Goal: Task Accomplishment & Management: Use online tool/utility

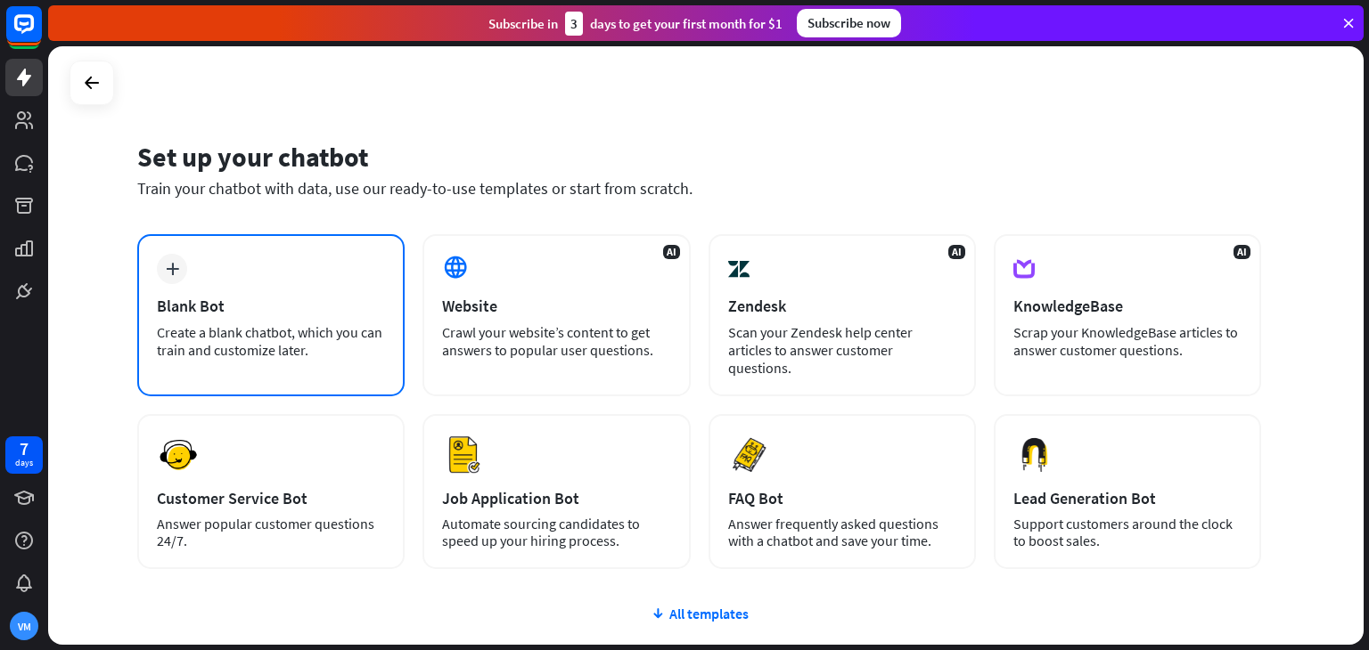
click at [241, 322] on div "plus Blank Bot Create a blank chatbot, which you can train and customize later." at bounding box center [270, 315] width 267 height 162
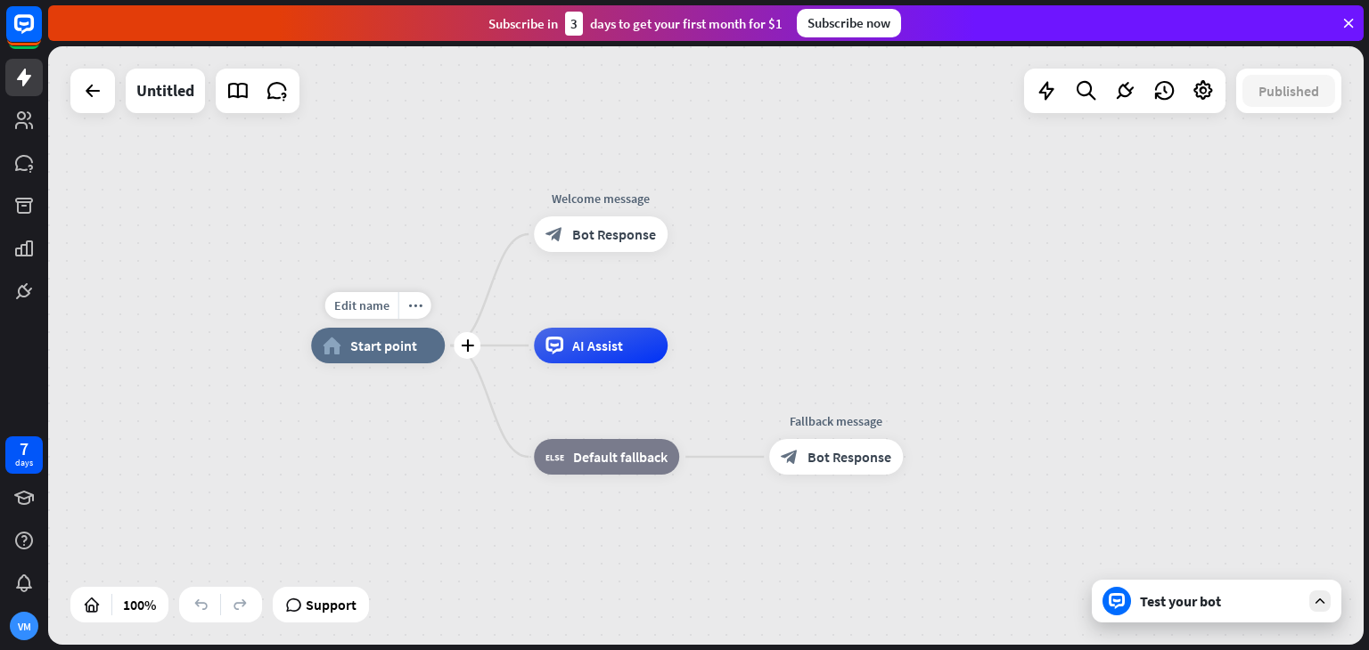
click at [385, 350] on span "Start point" at bounding box center [383, 346] width 67 height 18
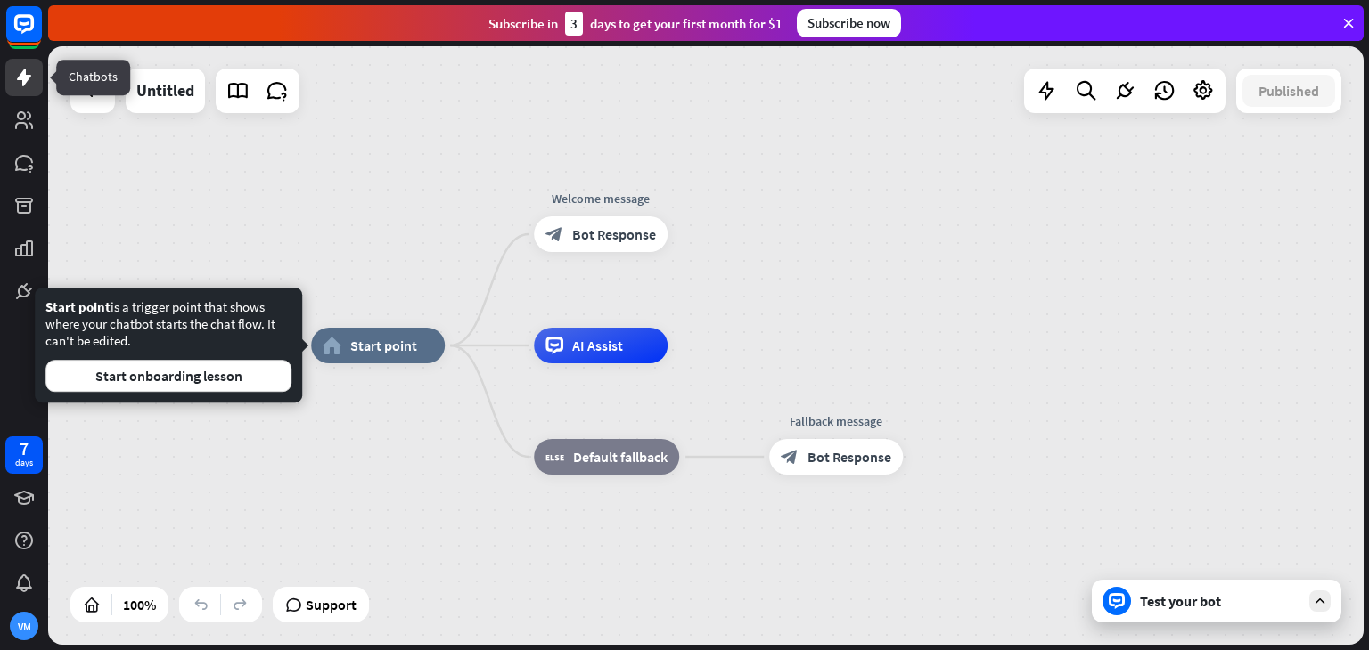
click at [36, 86] on link at bounding box center [23, 77] width 37 height 37
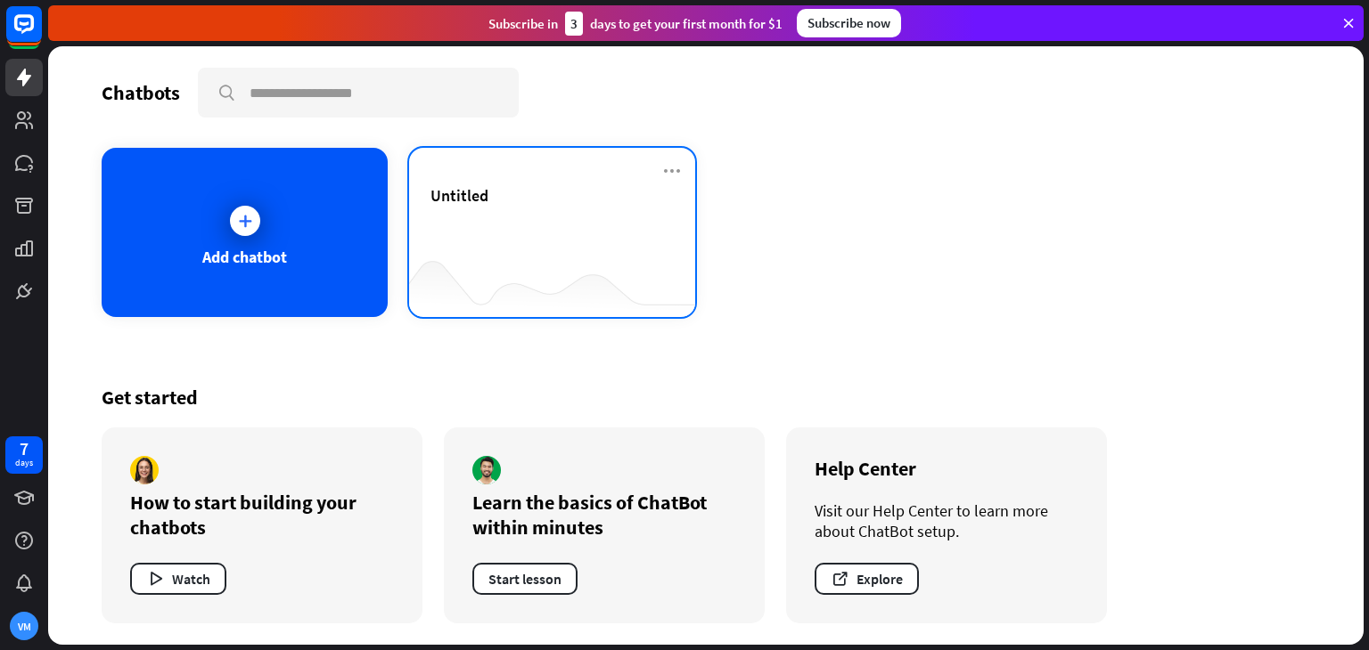
click at [495, 212] on div "Untitled" at bounding box center [551, 216] width 243 height 62
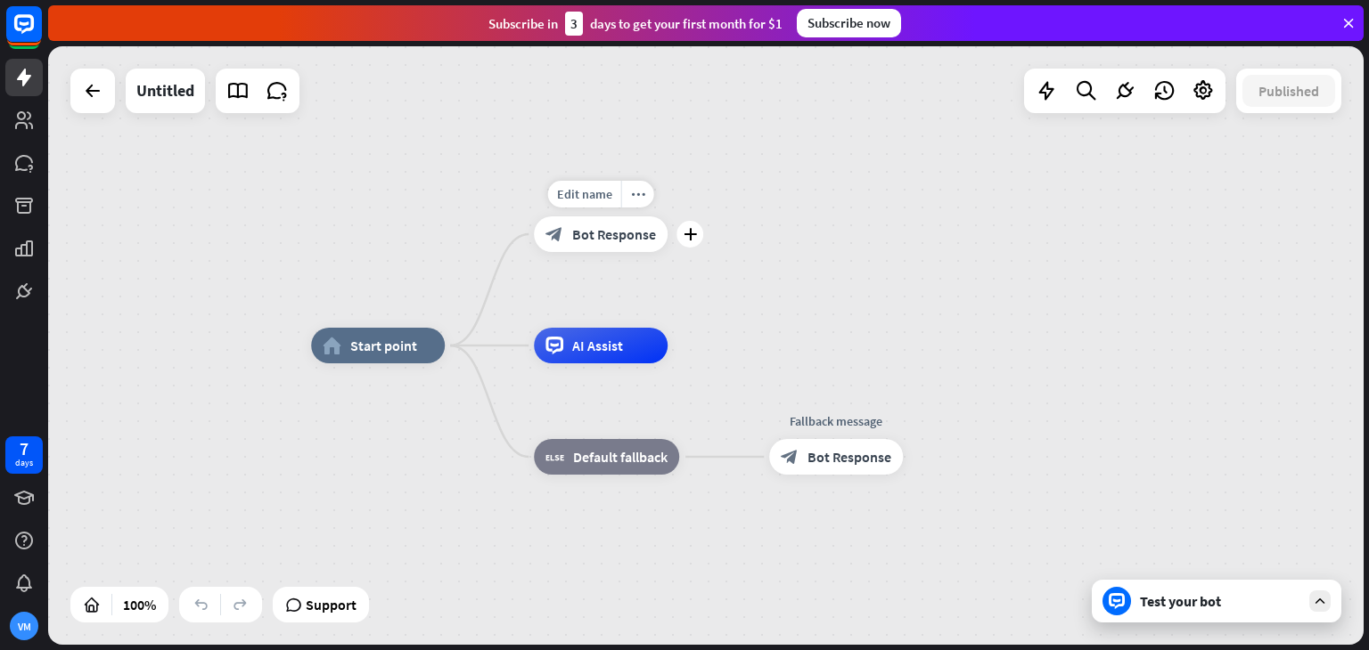
click at [584, 242] on span "Bot Response" at bounding box center [614, 234] width 84 height 18
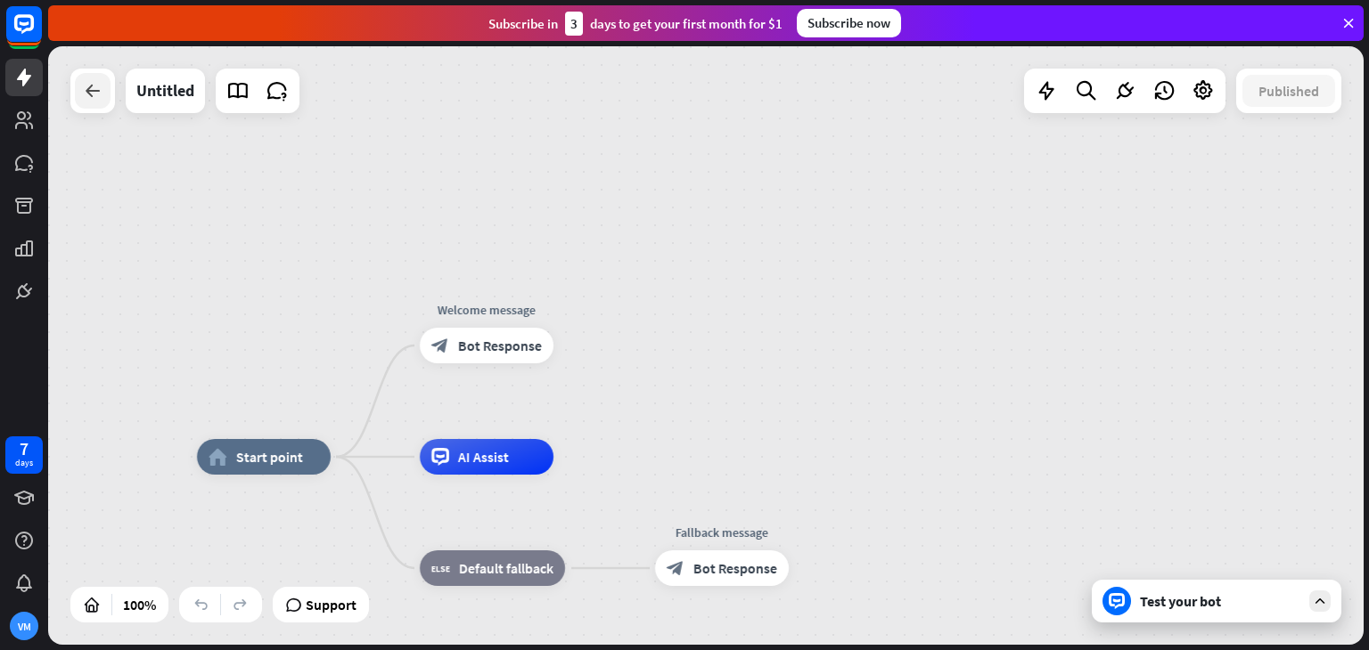
click at [90, 104] on div at bounding box center [93, 91] width 36 height 36
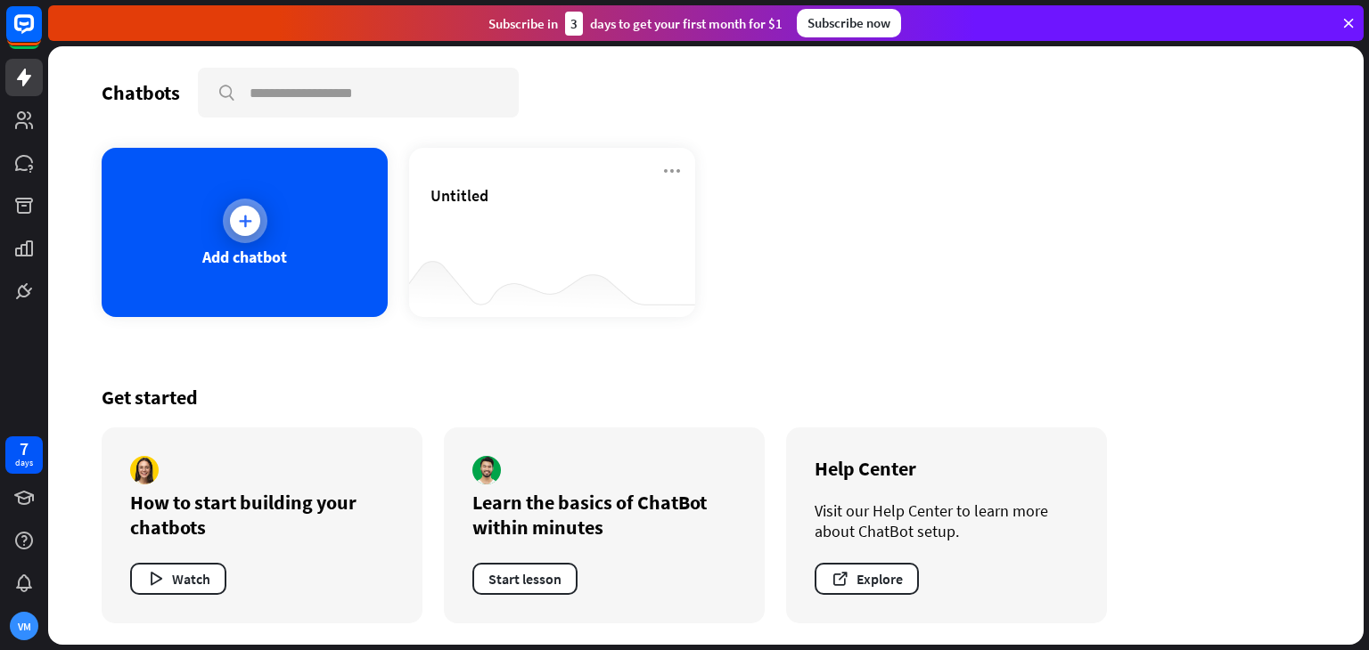
click at [328, 271] on div "Add chatbot" at bounding box center [245, 232] width 286 height 169
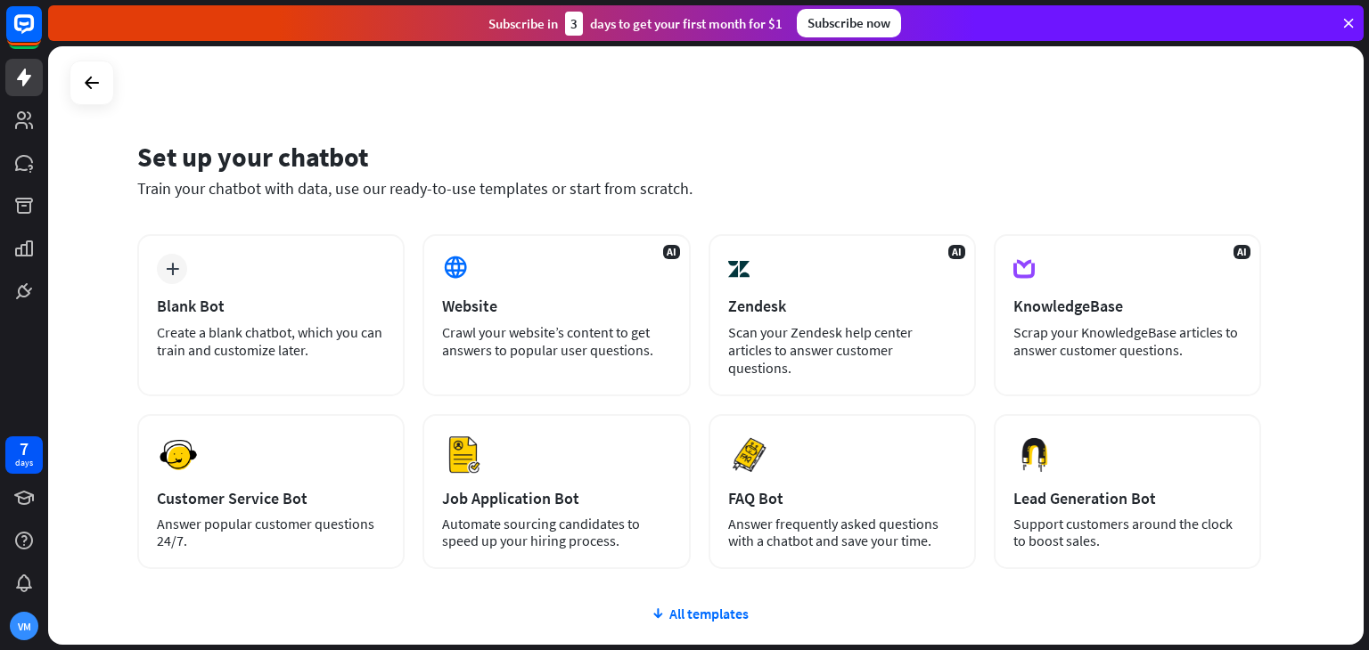
scroll to position [118, 0]
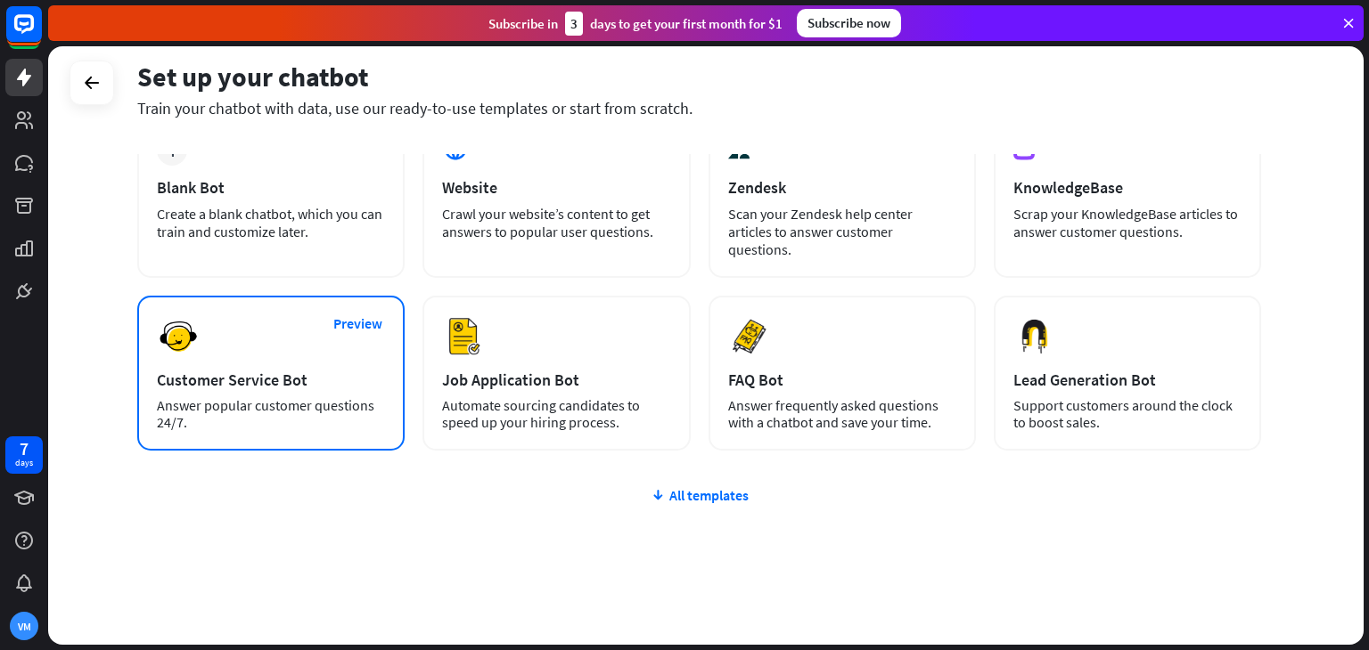
click at [331, 397] on div "Answer popular customer questions 24/7." at bounding box center [271, 414] width 228 height 34
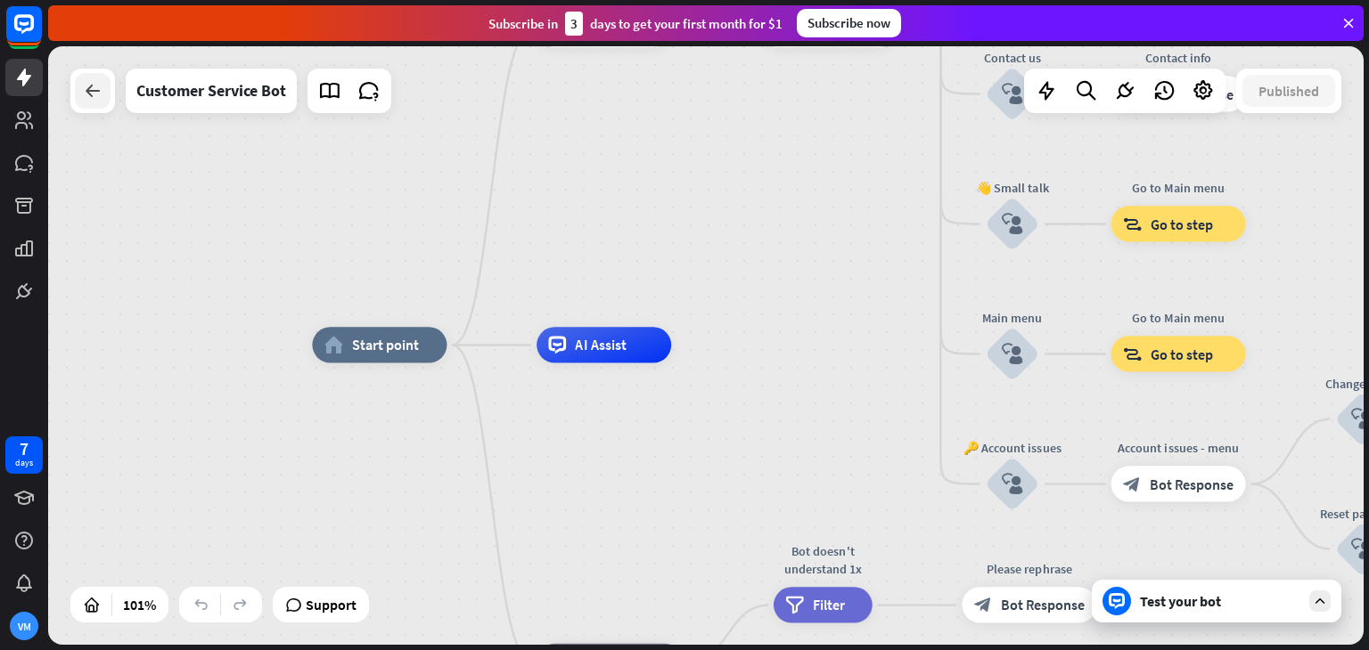
click at [99, 96] on icon at bounding box center [92, 90] width 21 height 21
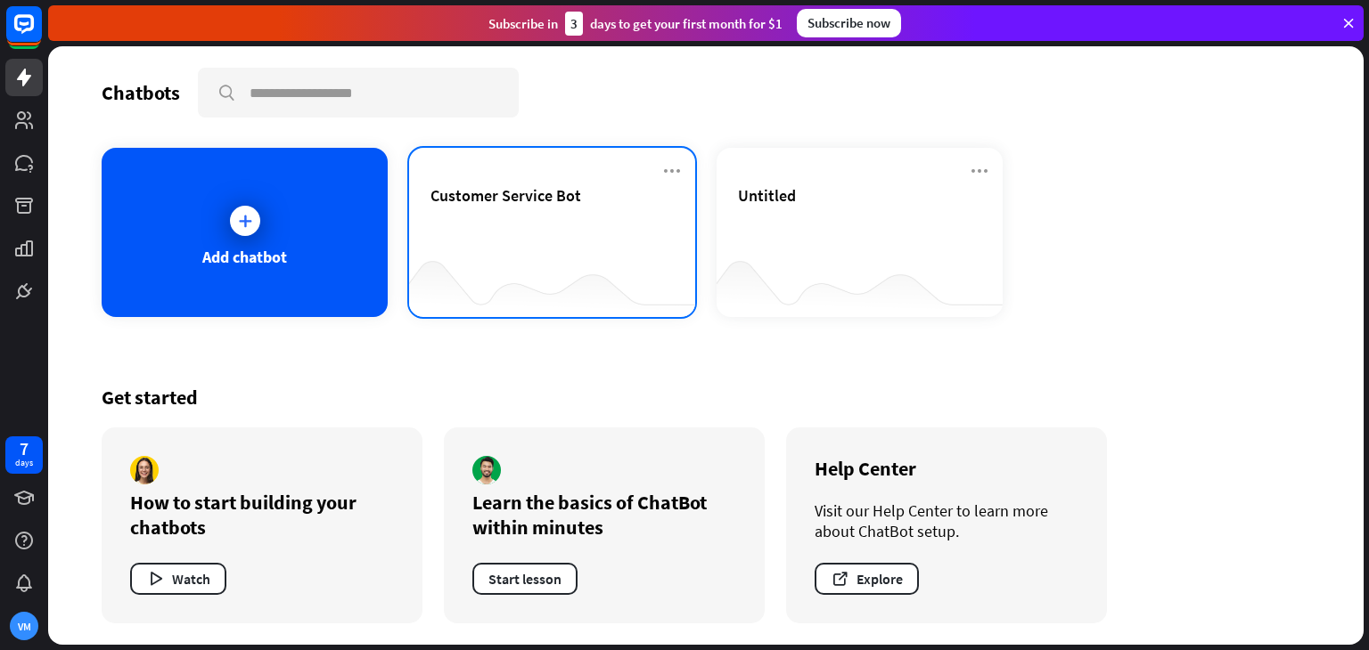
click at [488, 282] on div at bounding box center [552, 282] width 286 height 69
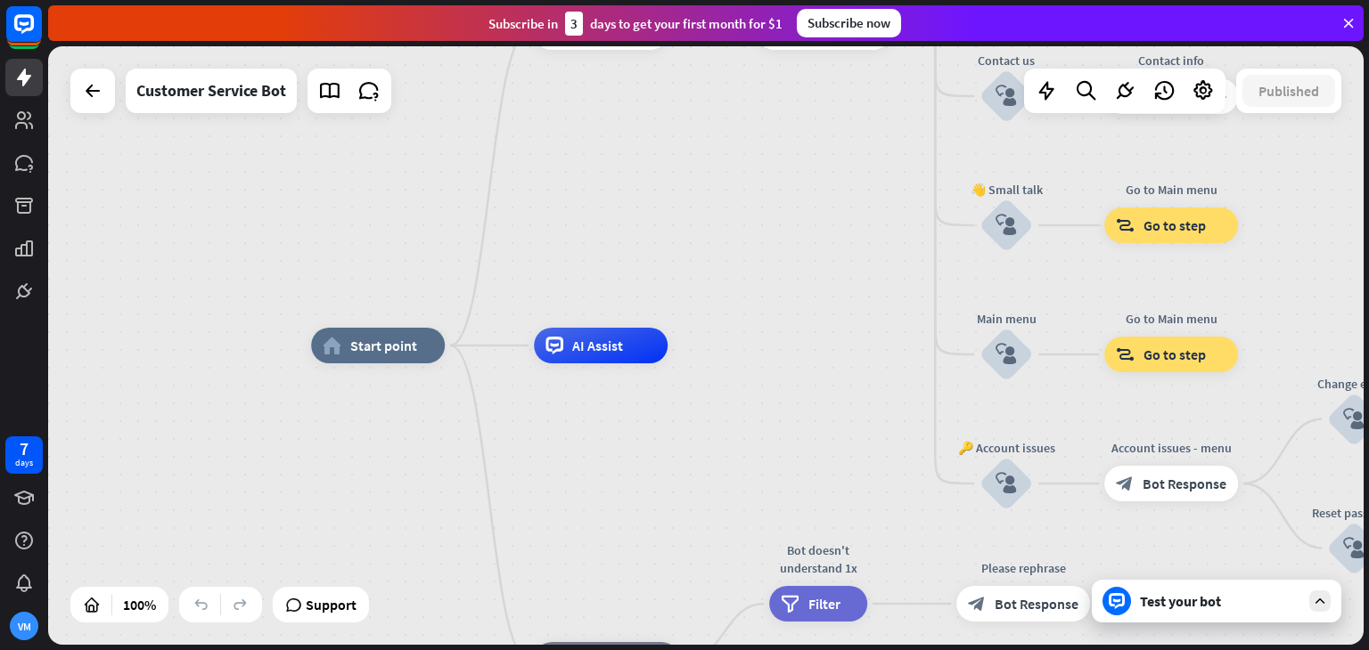
click at [67, 114] on div "home_2 Start point Welcome message block_bot_response Bot Response 🔙 Main menu …" at bounding box center [705, 345] width 1315 height 599
click at [96, 106] on div at bounding box center [93, 91] width 36 height 36
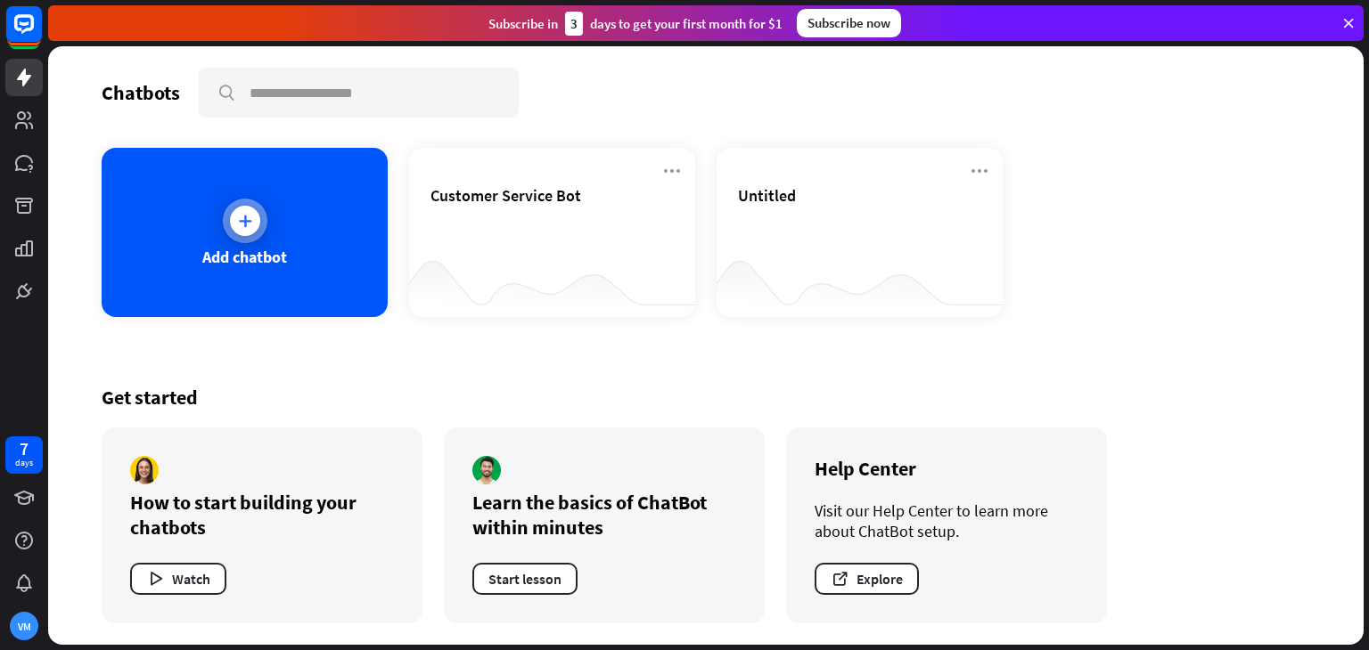
click at [319, 215] on div "Add chatbot" at bounding box center [245, 232] width 286 height 169
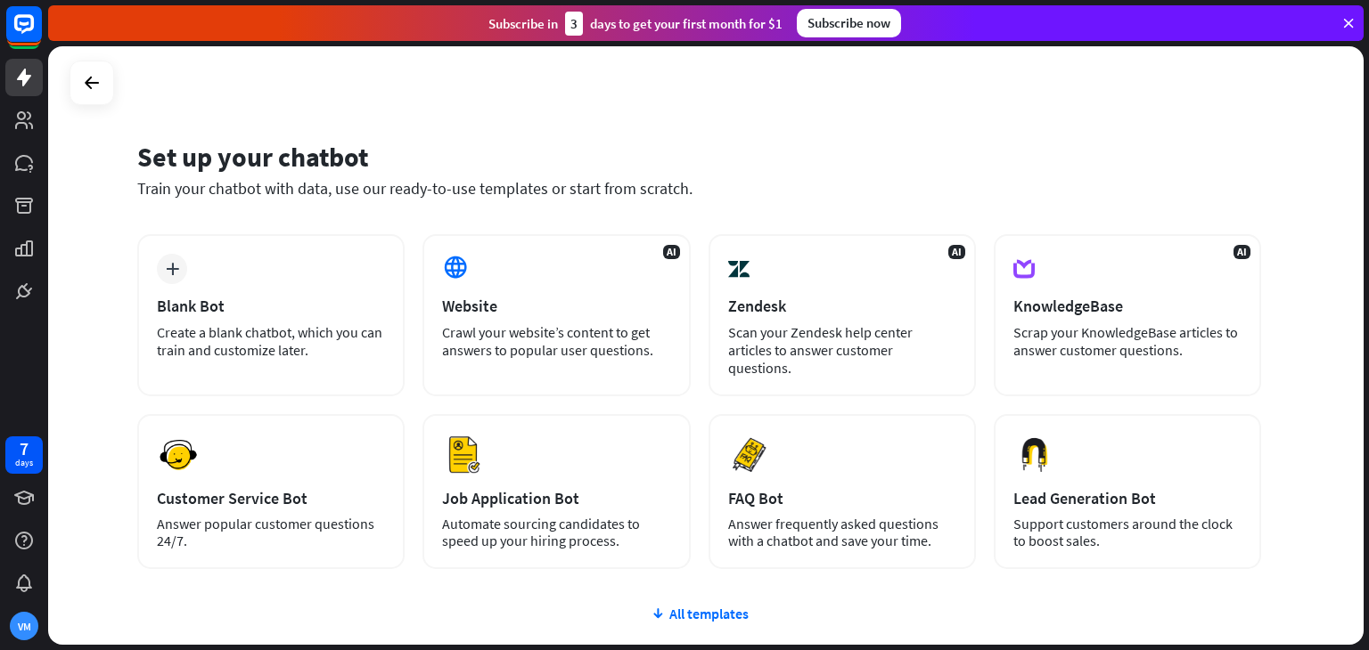
scroll to position [118, 0]
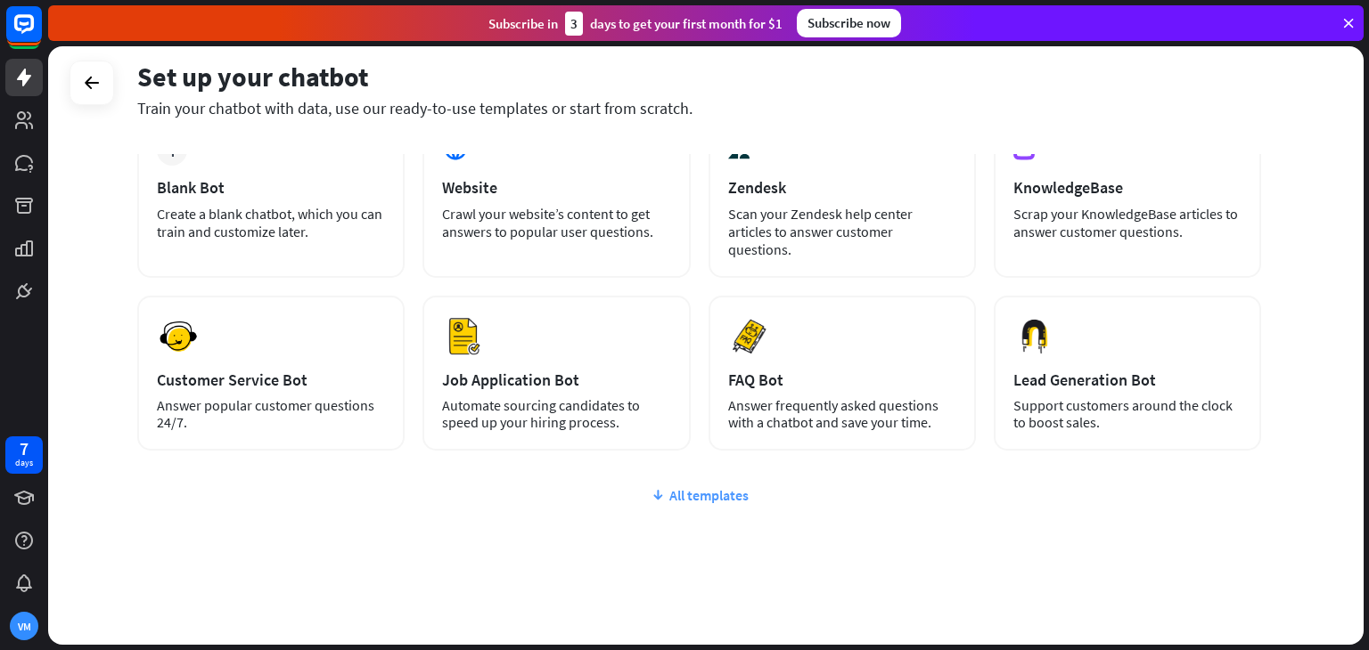
click at [701, 486] on div "All templates" at bounding box center [699, 495] width 1124 height 18
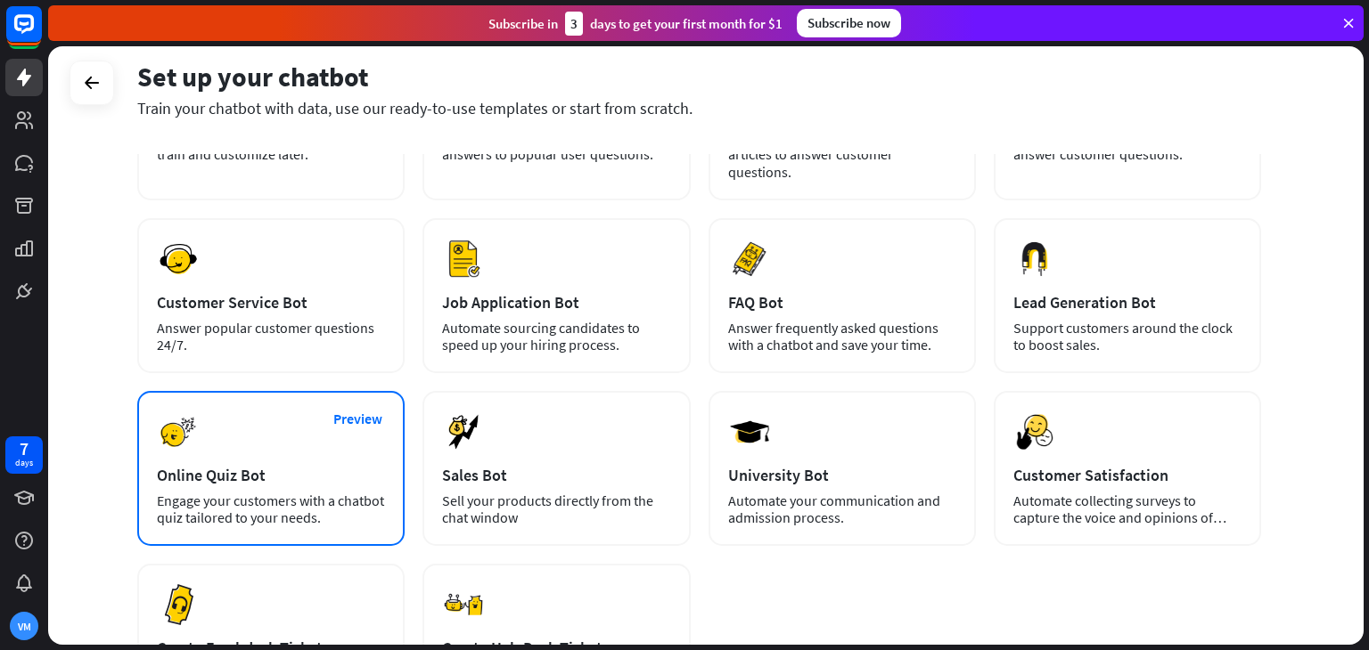
scroll to position [195, 0]
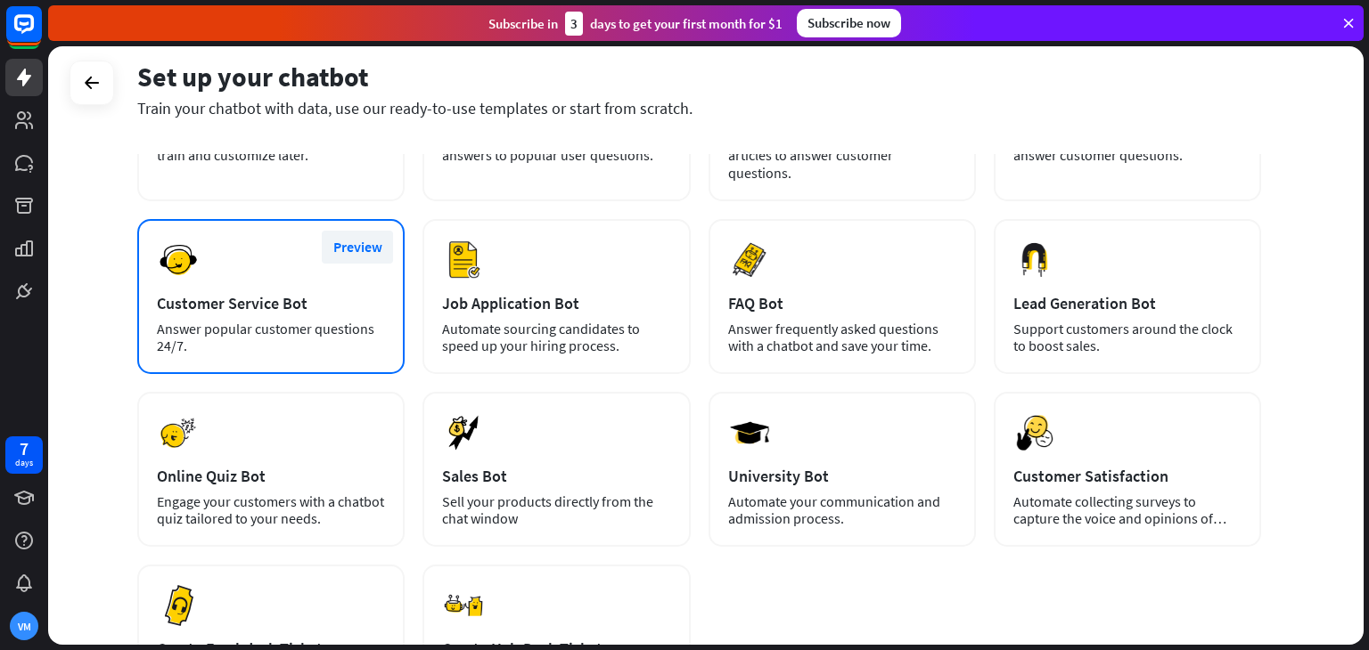
click at [360, 231] on button "Preview" at bounding box center [357, 247] width 71 height 33
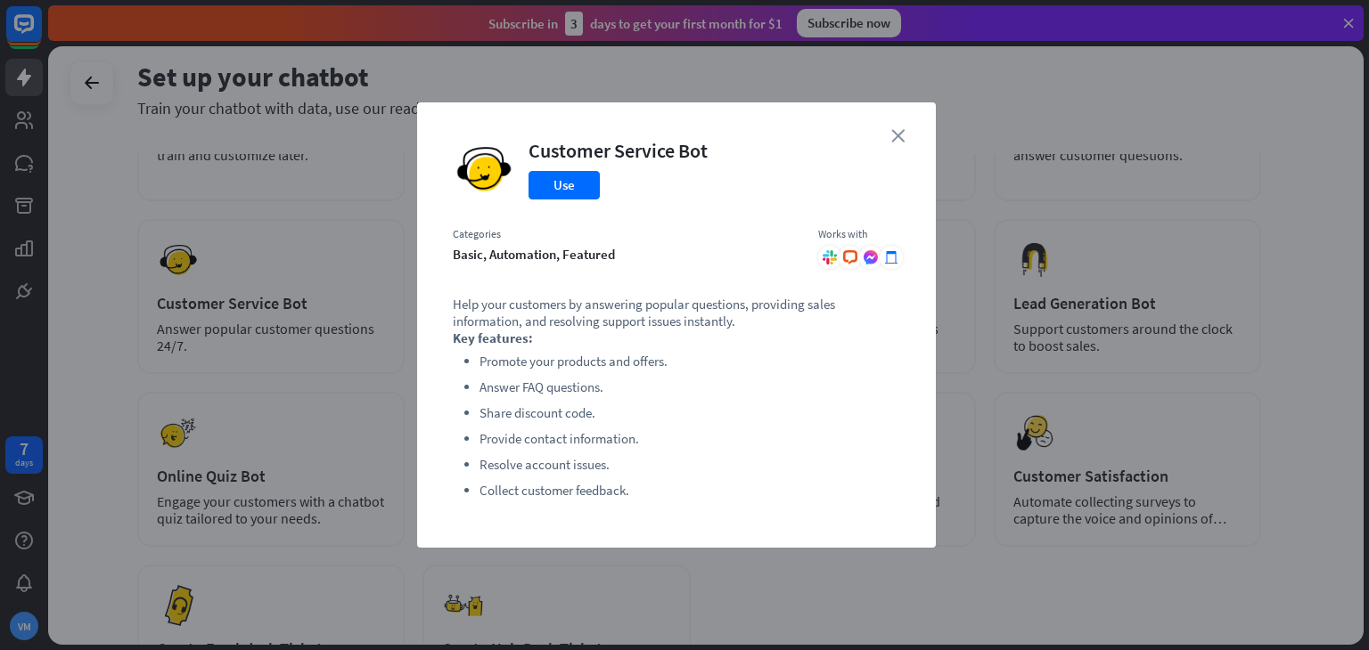
click at [892, 140] on icon "close" at bounding box center [897, 135] width 13 height 13
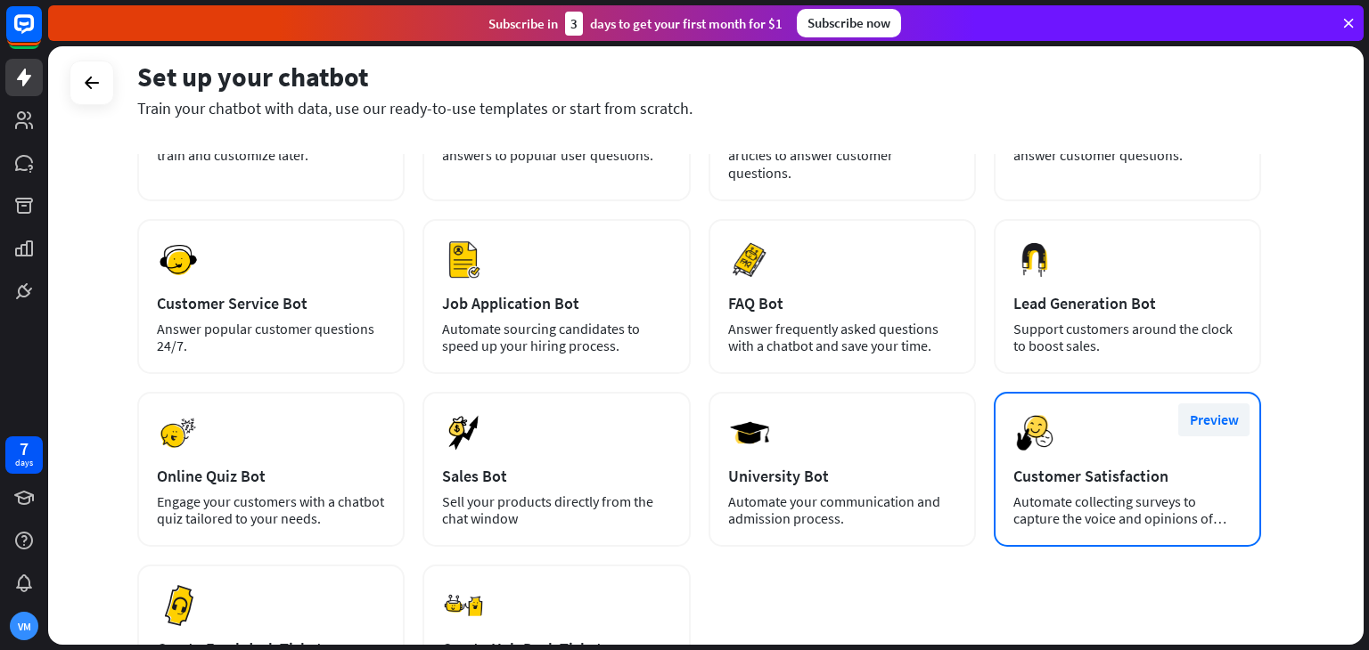
click at [1209, 404] on button "Preview" at bounding box center [1213, 420] width 71 height 33
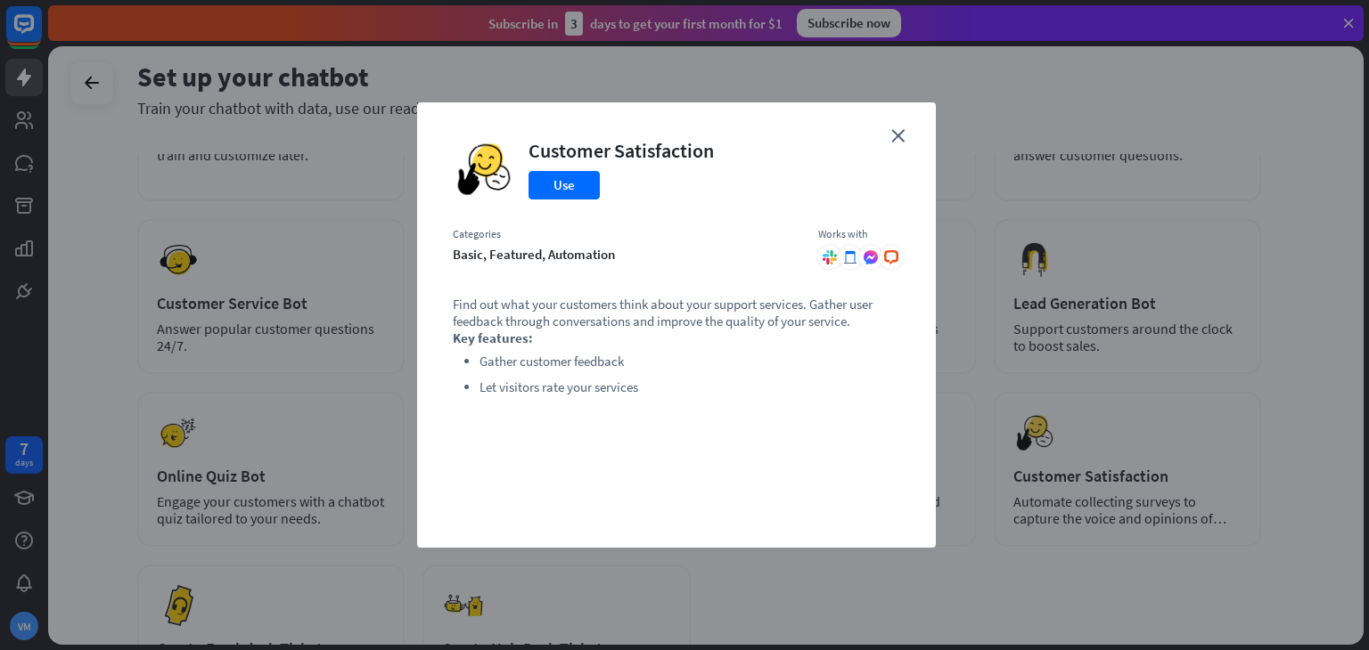
click at [889, 130] on div "close Customer Satisfaction Use Categories basic, featured, automation Works wi…" at bounding box center [676, 324] width 519 height 445
click at [902, 140] on icon "close" at bounding box center [897, 135] width 13 height 13
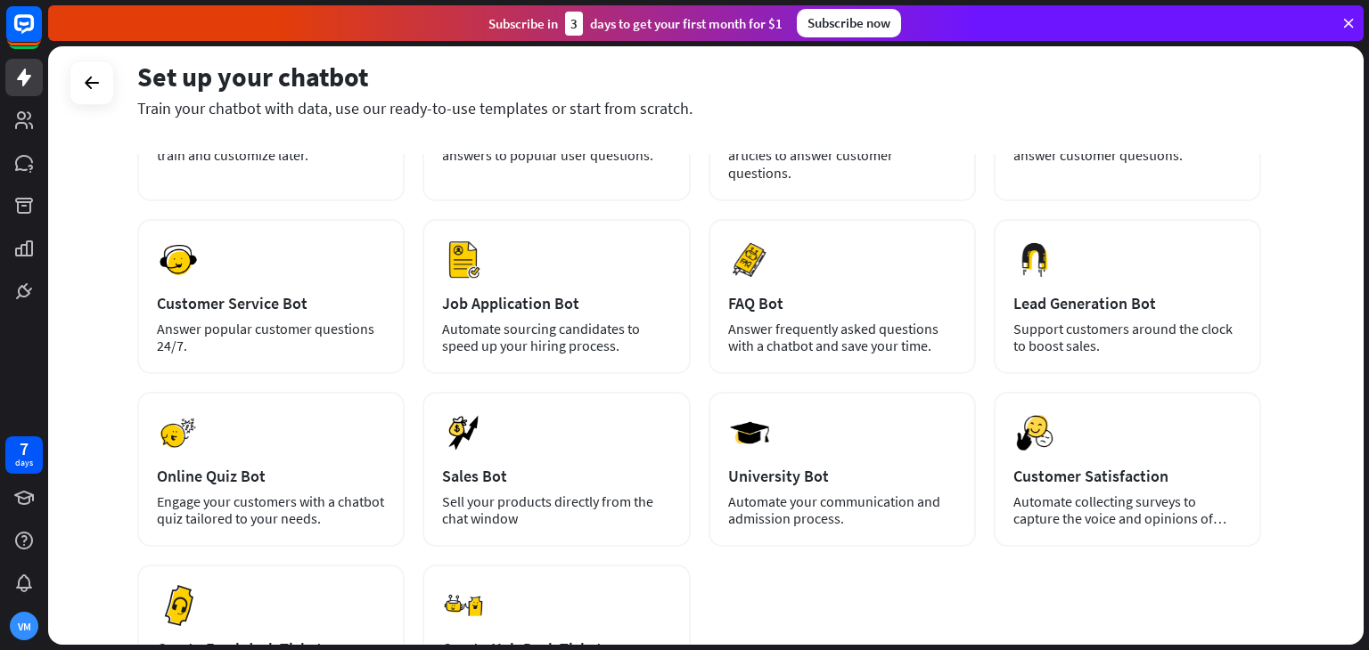
scroll to position [0, 0]
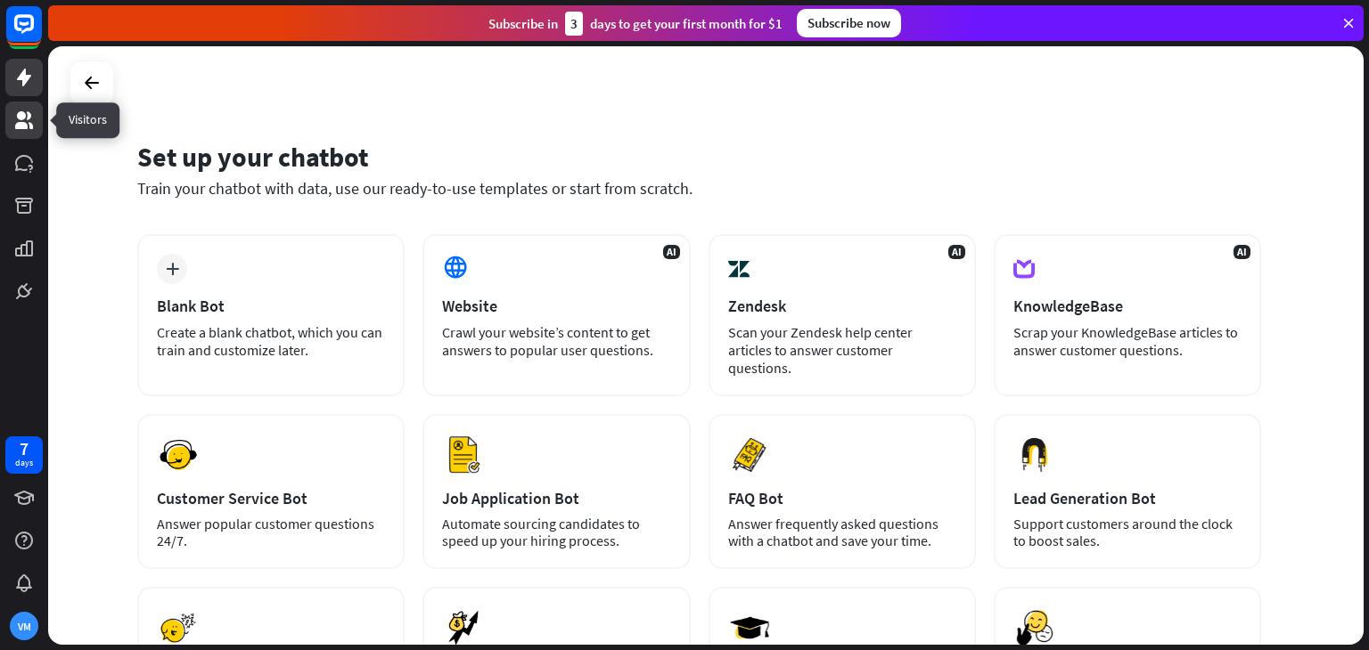
click at [25, 128] on icon at bounding box center [24, 120] width 18 height 18
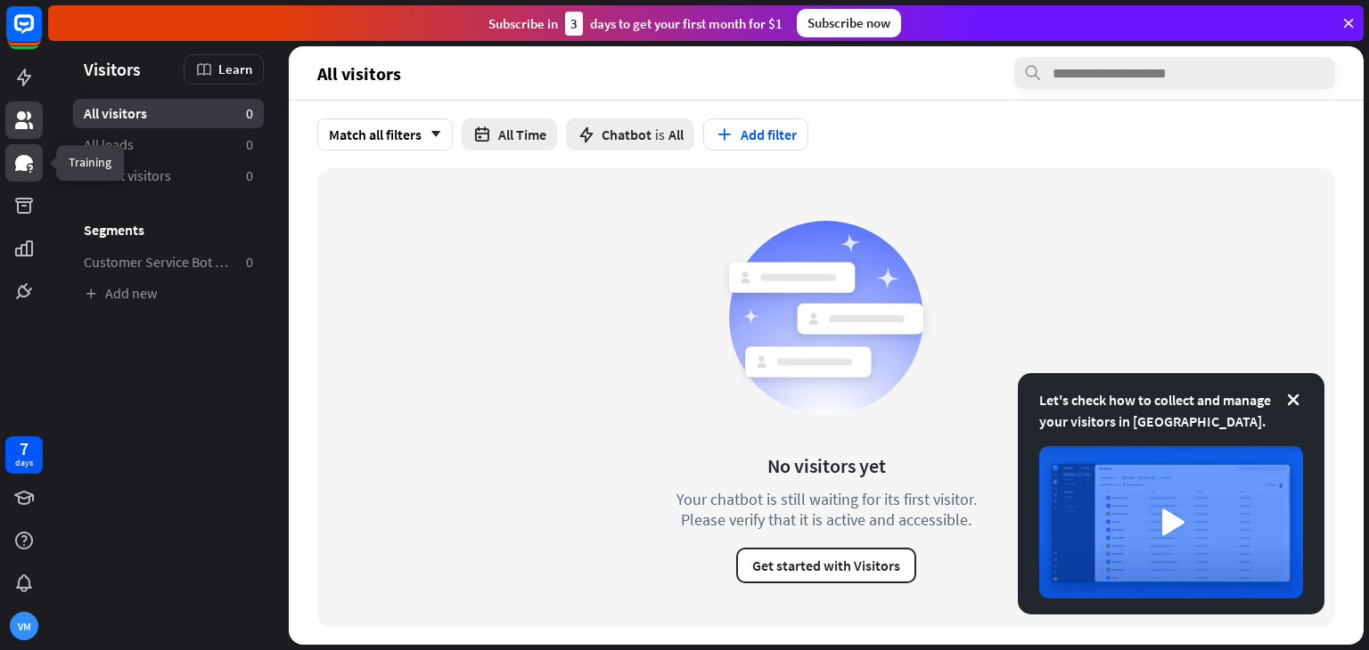
click at [25, 176] on link at bounding box center [23, 162] width 37 height 37
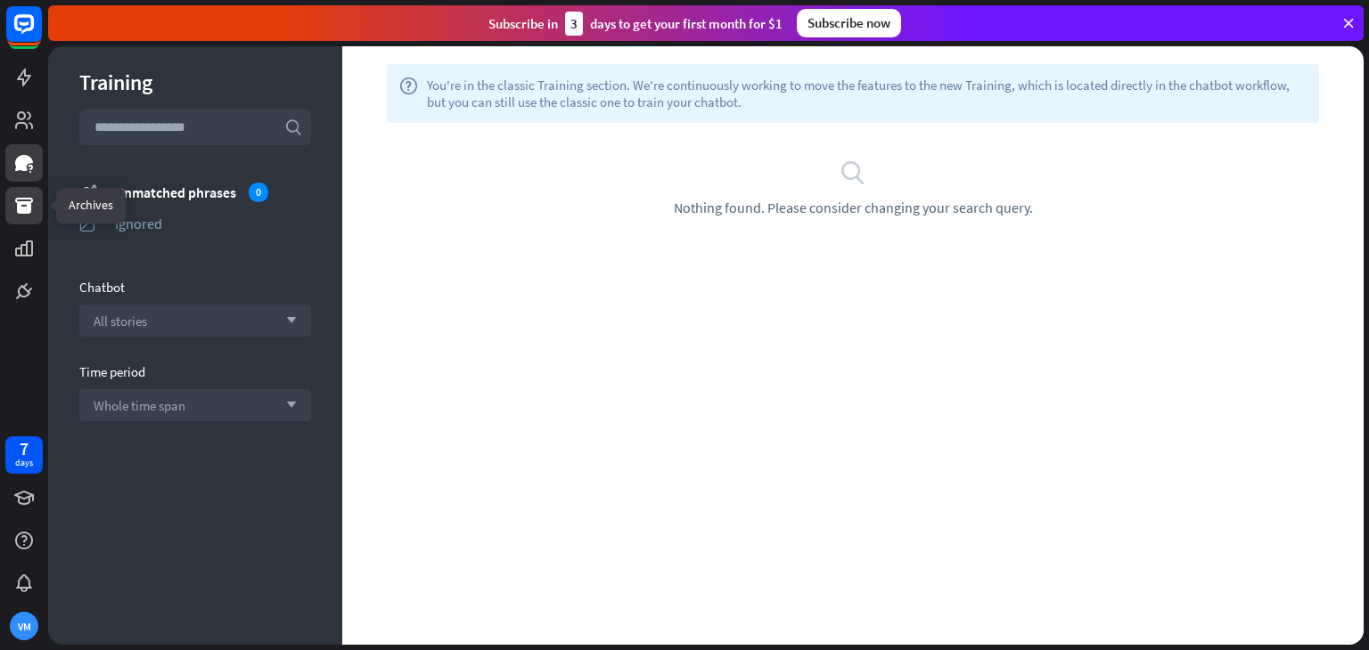
click at [14, 190] on link at bounding box center [23, 205] width 37 height 37
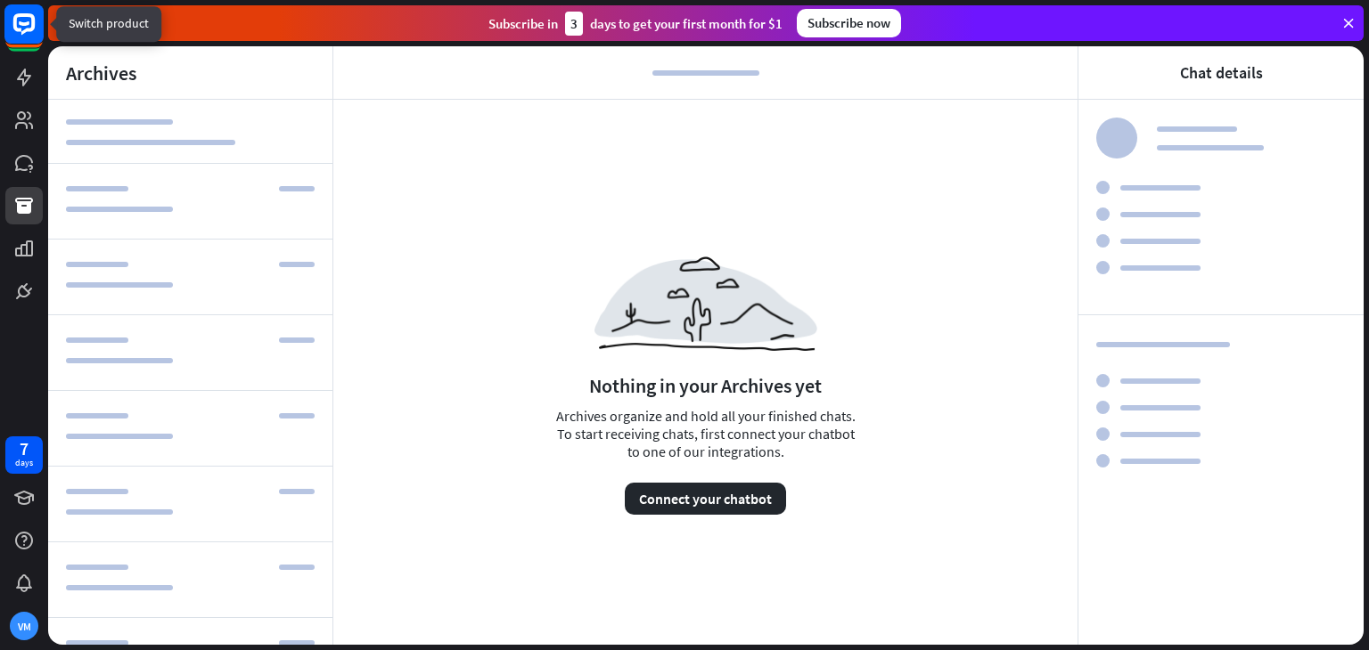
click at [20, 37] on rect at bounding box center [23, 23] width 39 height 39
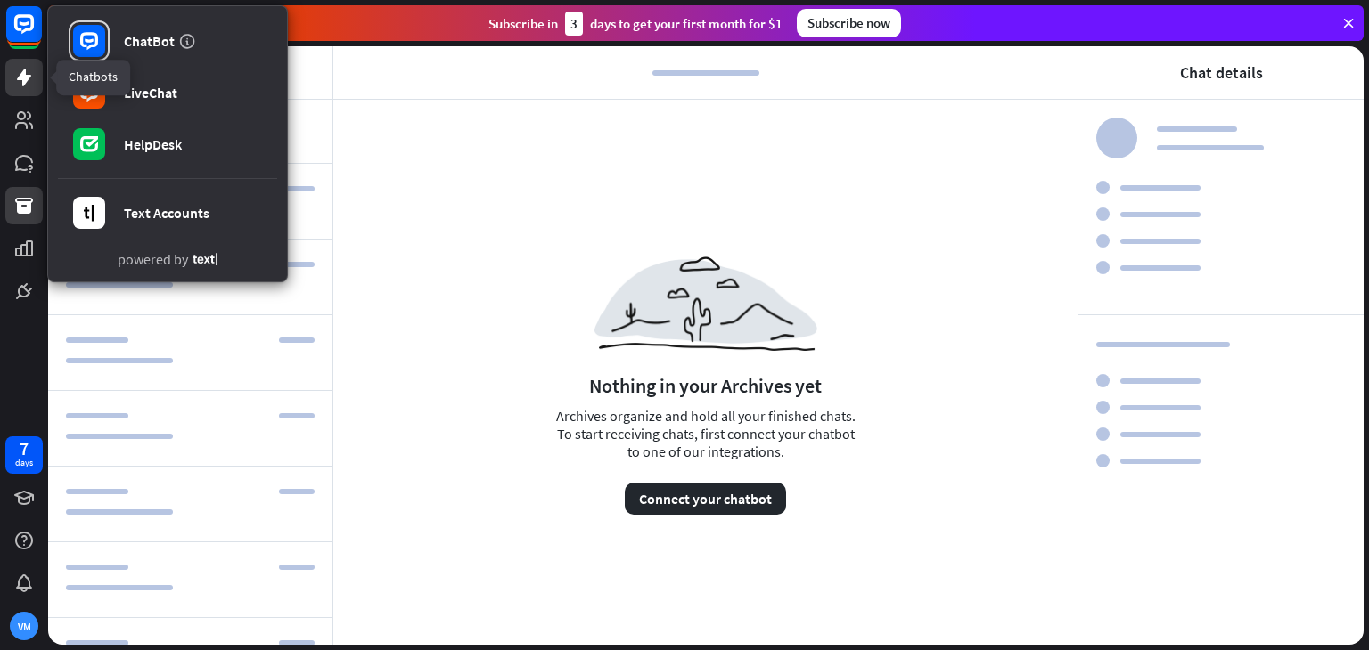
click at [27, 73] on icon at bounding box center [23, 77] width 21 height 21
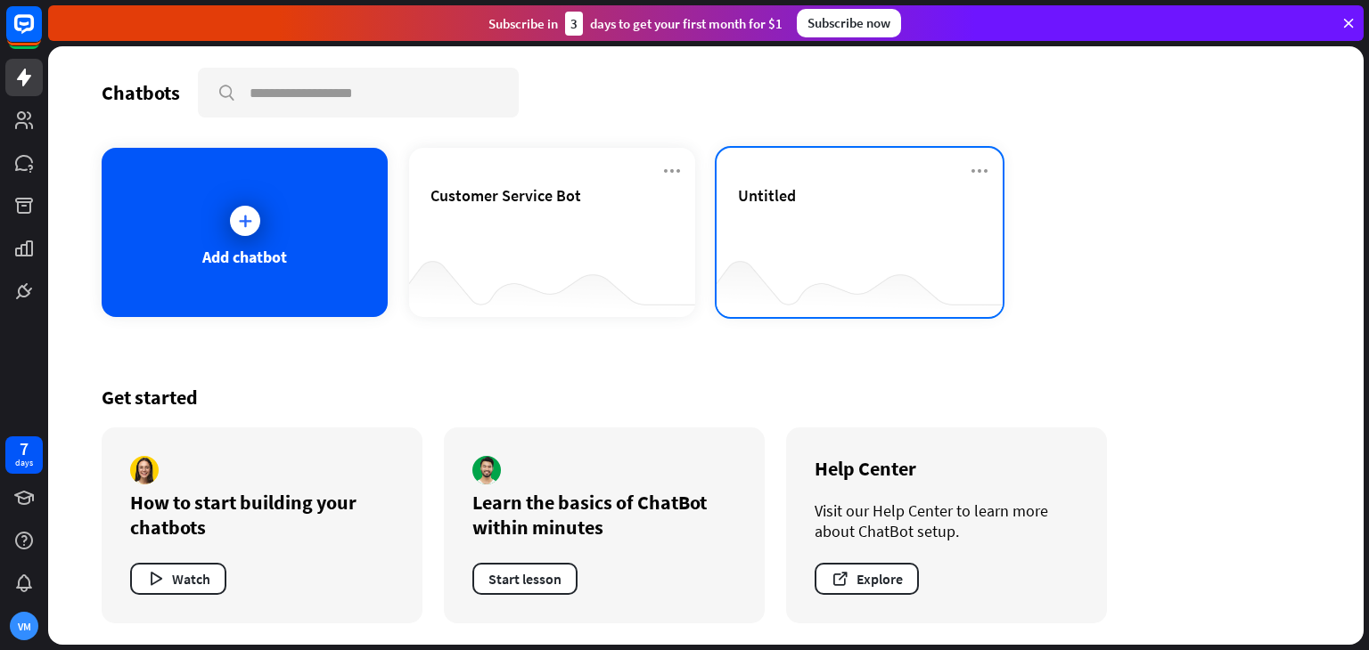
click at [807, 183] on div "Untitled" at bounding box center [859, 232] width 286 height 169
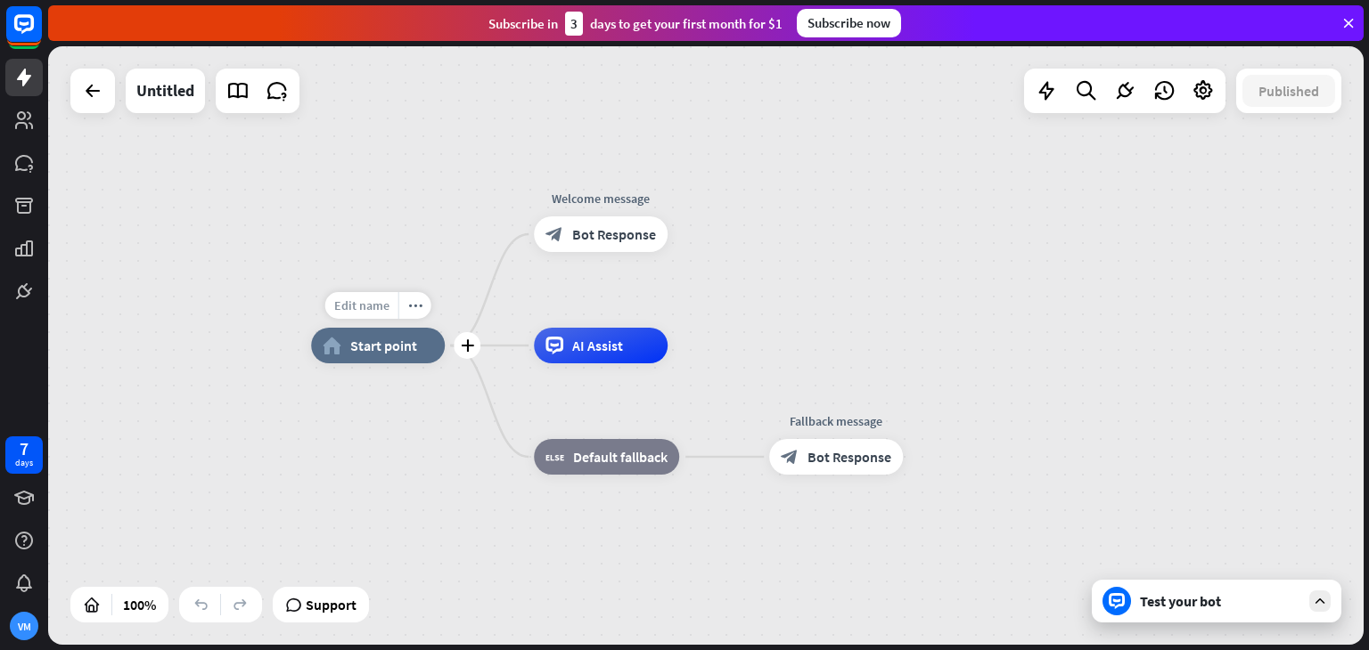
click at [362, 318] on div "Edit name" at bounding box center [361, 305] width 73 height 27
click at [353, 337] on span "Start point" at bounding box center [383, 346] width 67 height 18
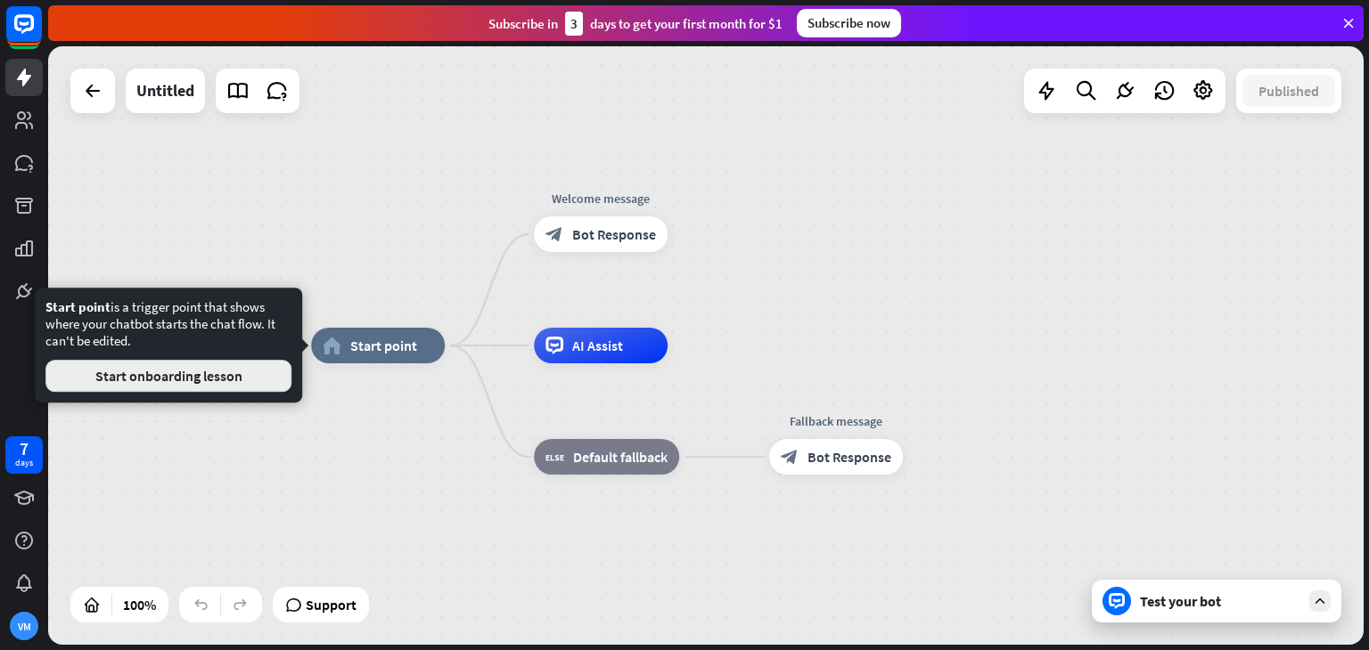
click at [257, 379] on button "Start onboarding lesson" at bounding box center [168, 376] width 246 height 32
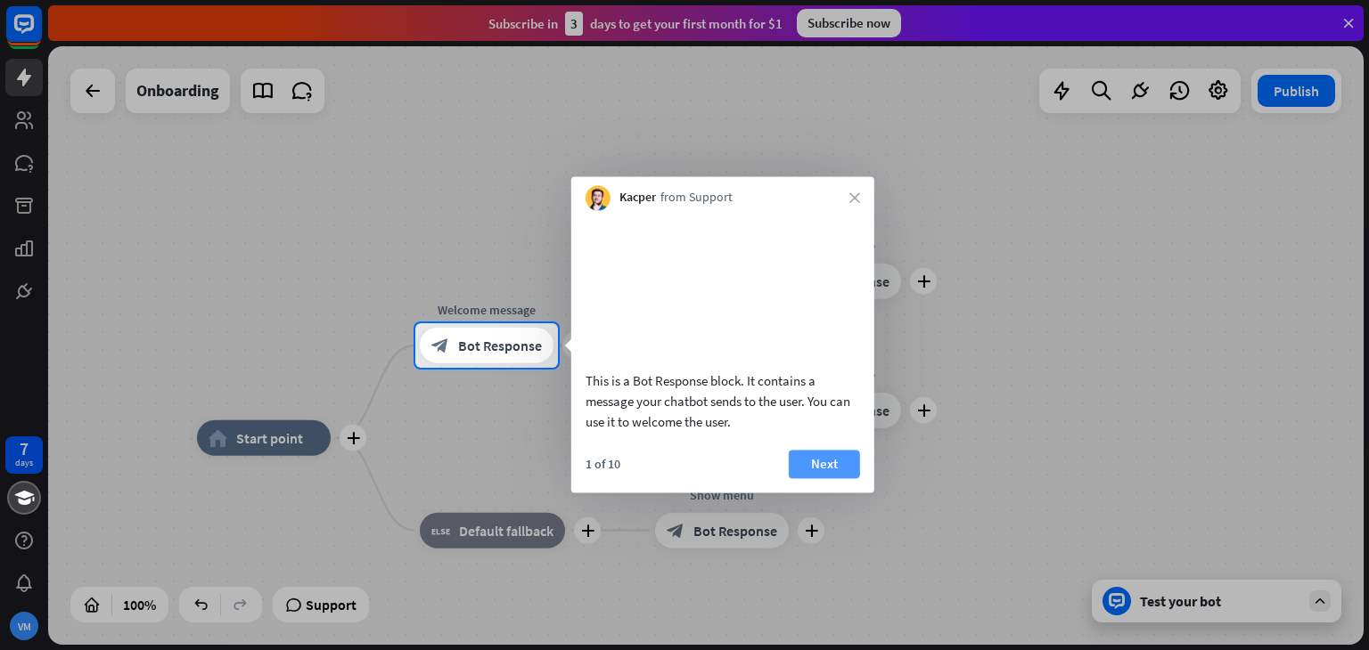
click at [828, 475] on button "Next" at bounding box center [824, 464] width 71 height 29
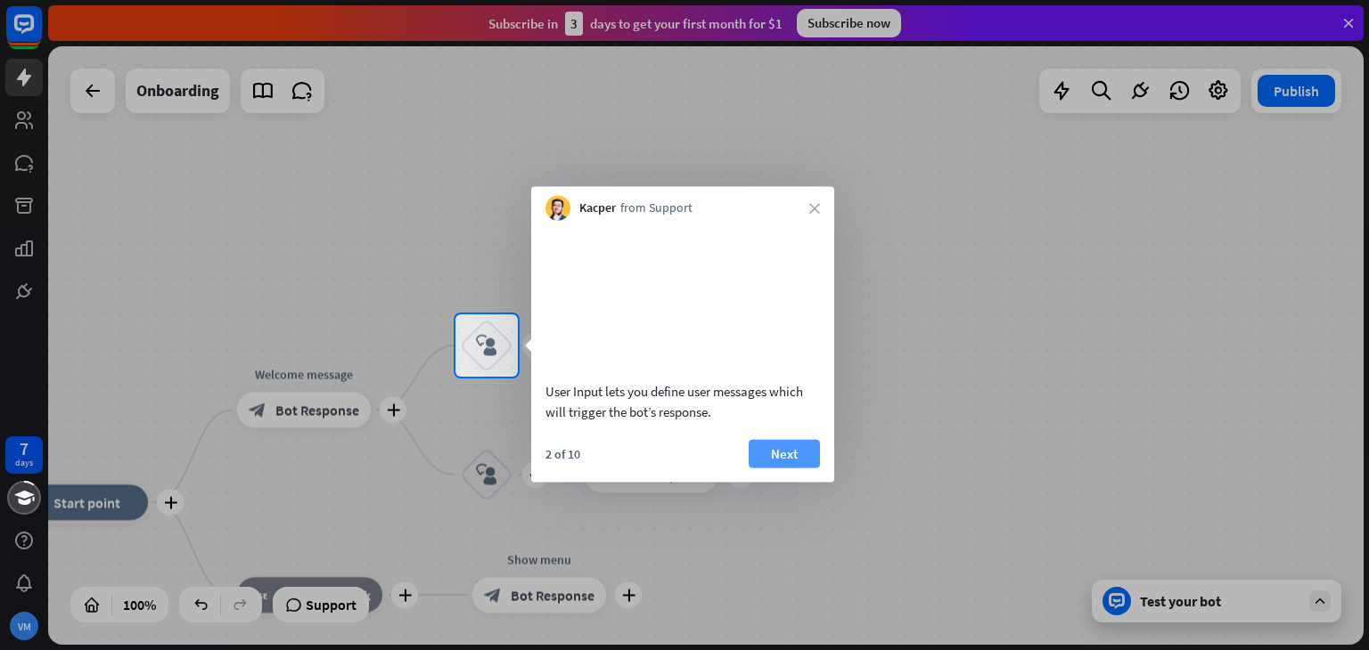
click at [780, 468] on button "Next" at bounding box center [783, 453] width 71 height 29
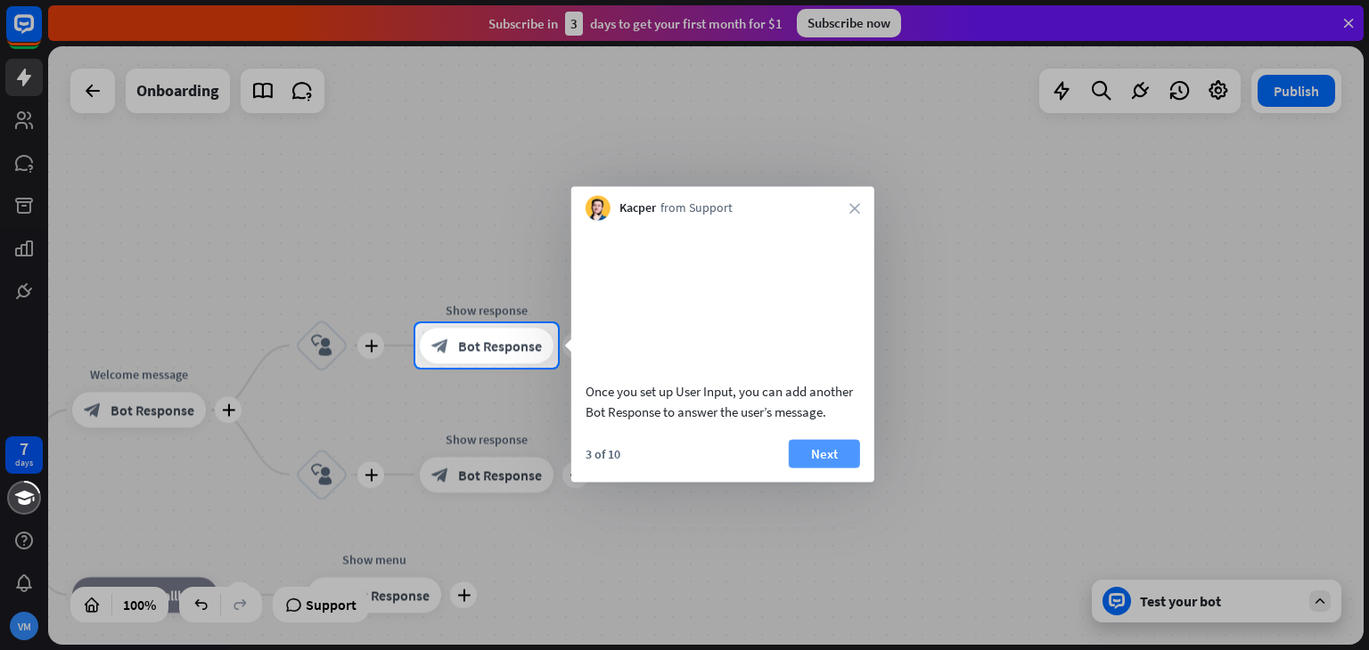
click at [827, 468] on button "Next" at bounding box center [824, 453] width 71 height 29
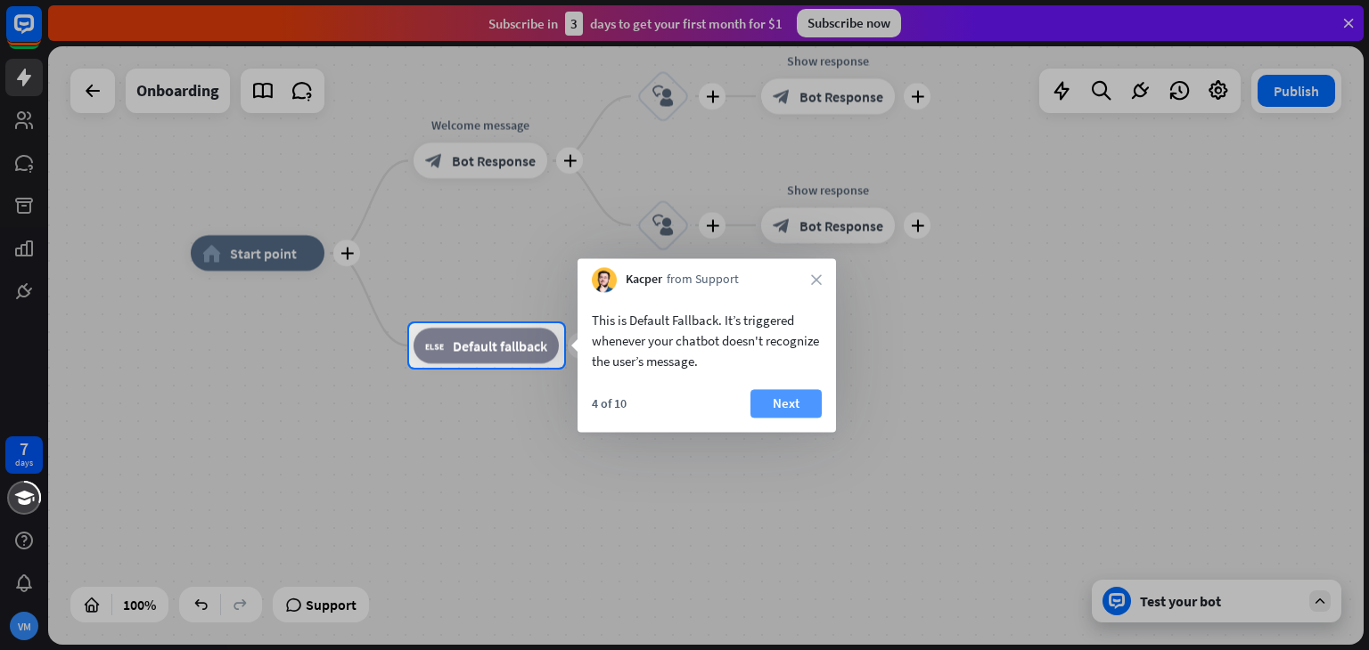
click at [758, 409] on button "Next" at bounding box center [785, 403] width 71 height 29
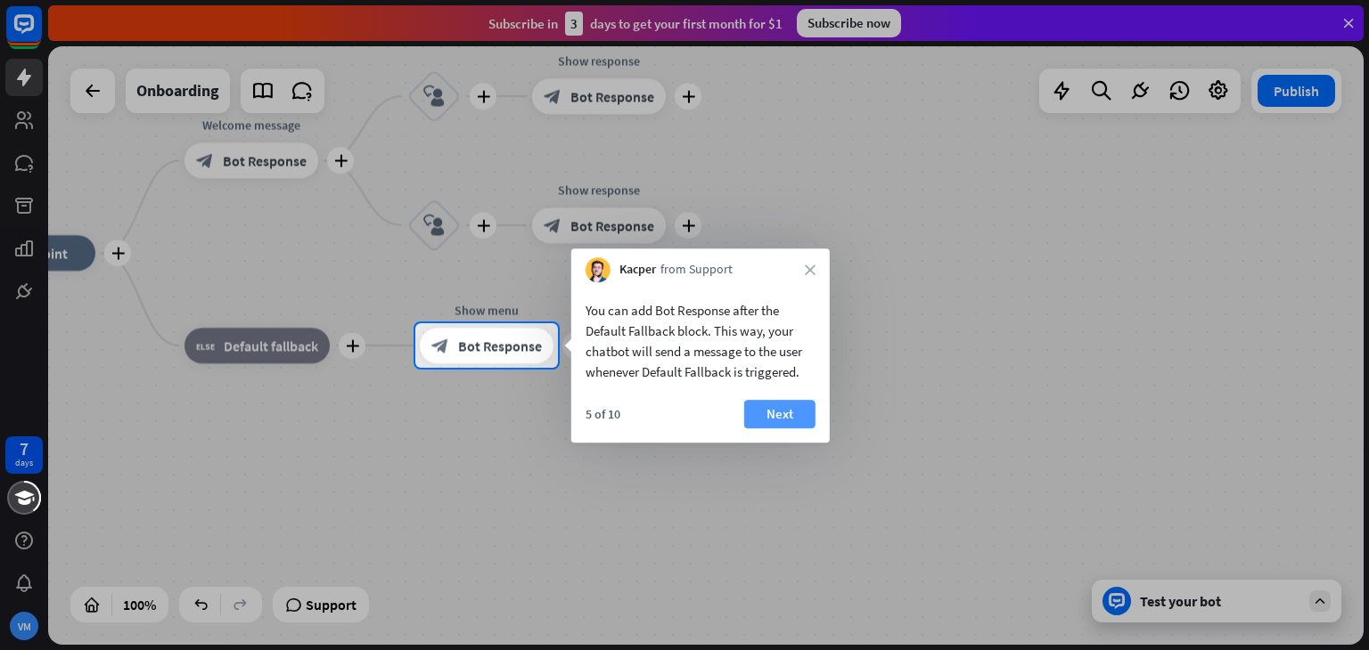
click at [773, 411] on button "Next" at bounding box center [779, 414] width 71 height 29
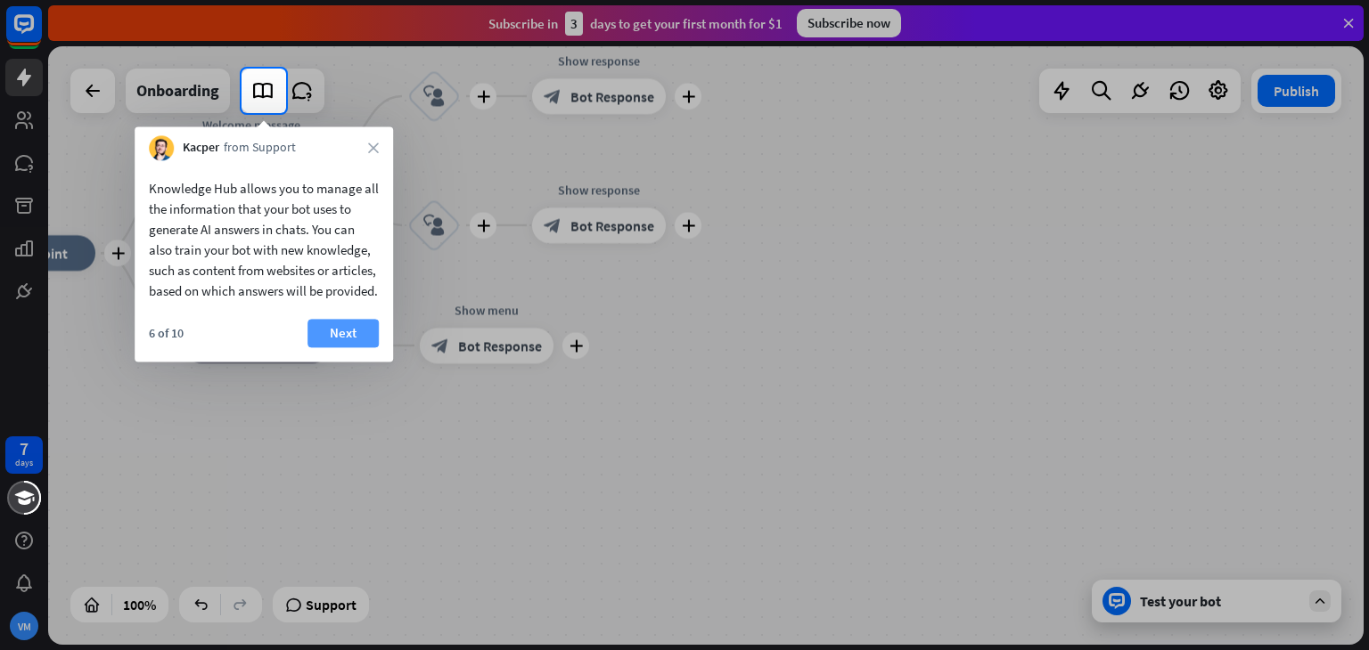
click at [342, 347] on button "Next" at bounding box center [342, 333] width 71 height 29
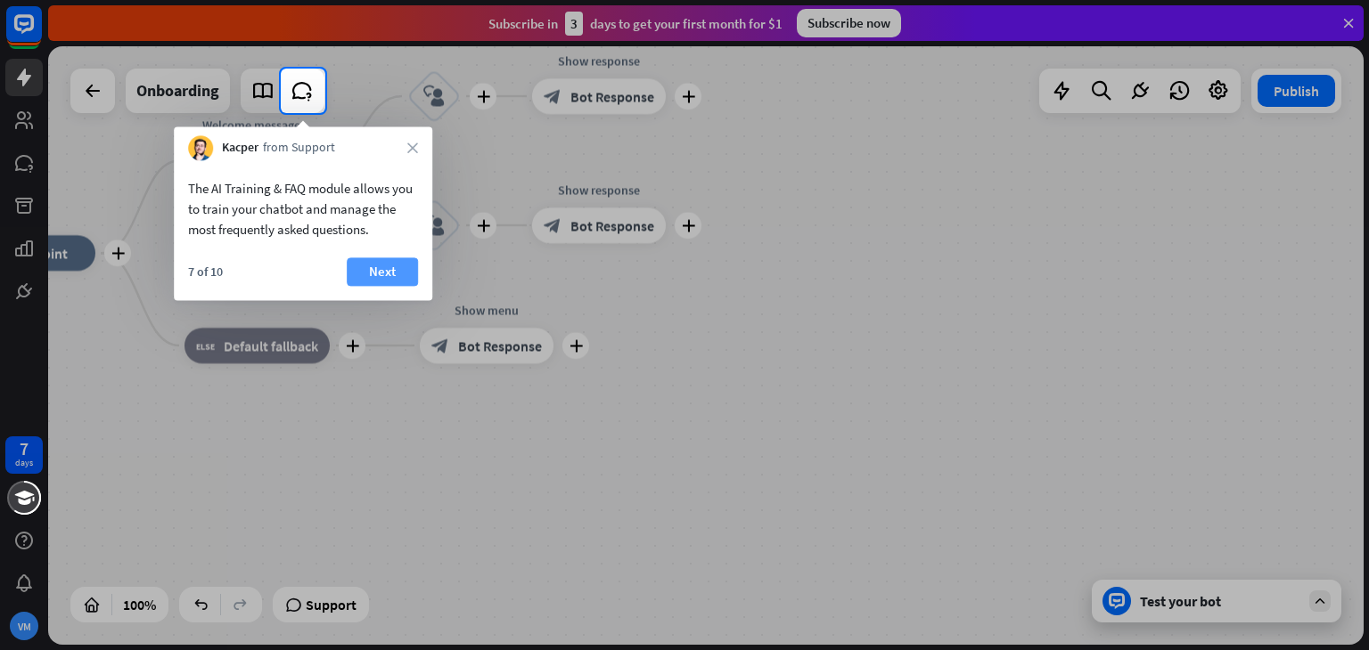
click at [378, 282] on button "Next" at bounding box center [382, 271] width 71 height 29
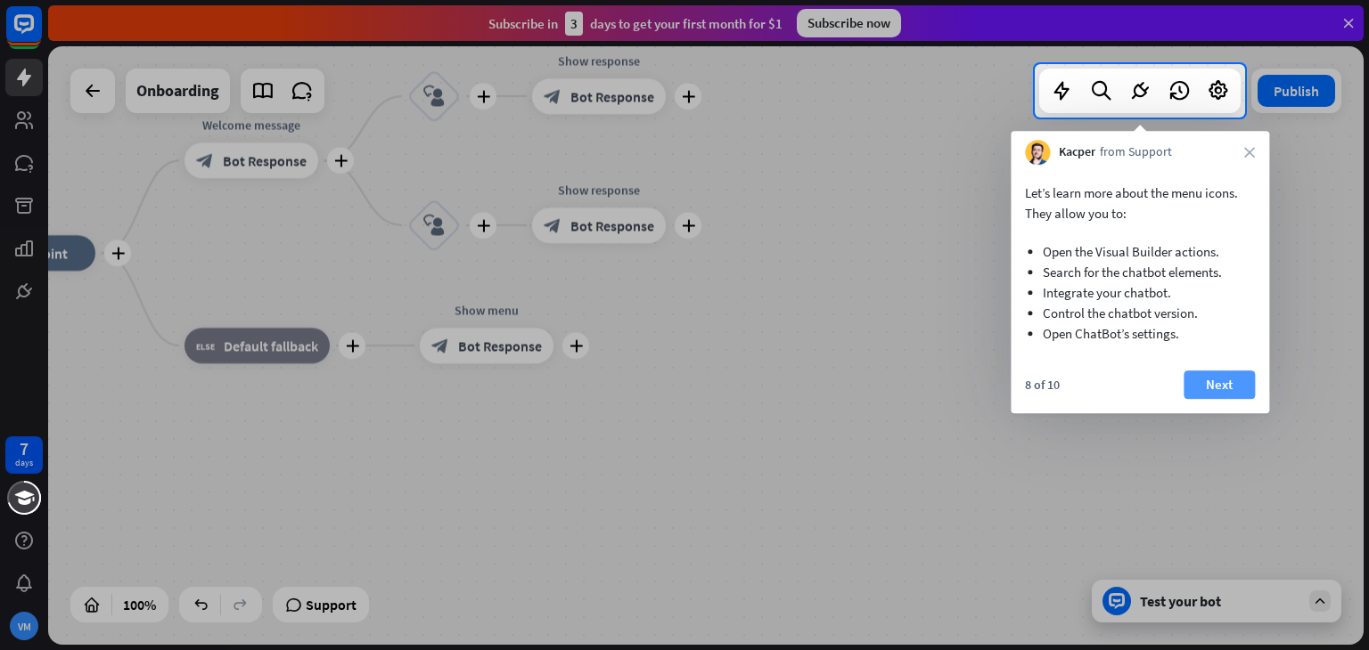
click at [1207, 372] on button "Next" at bounding box center [1218, 385] width 71 height 29
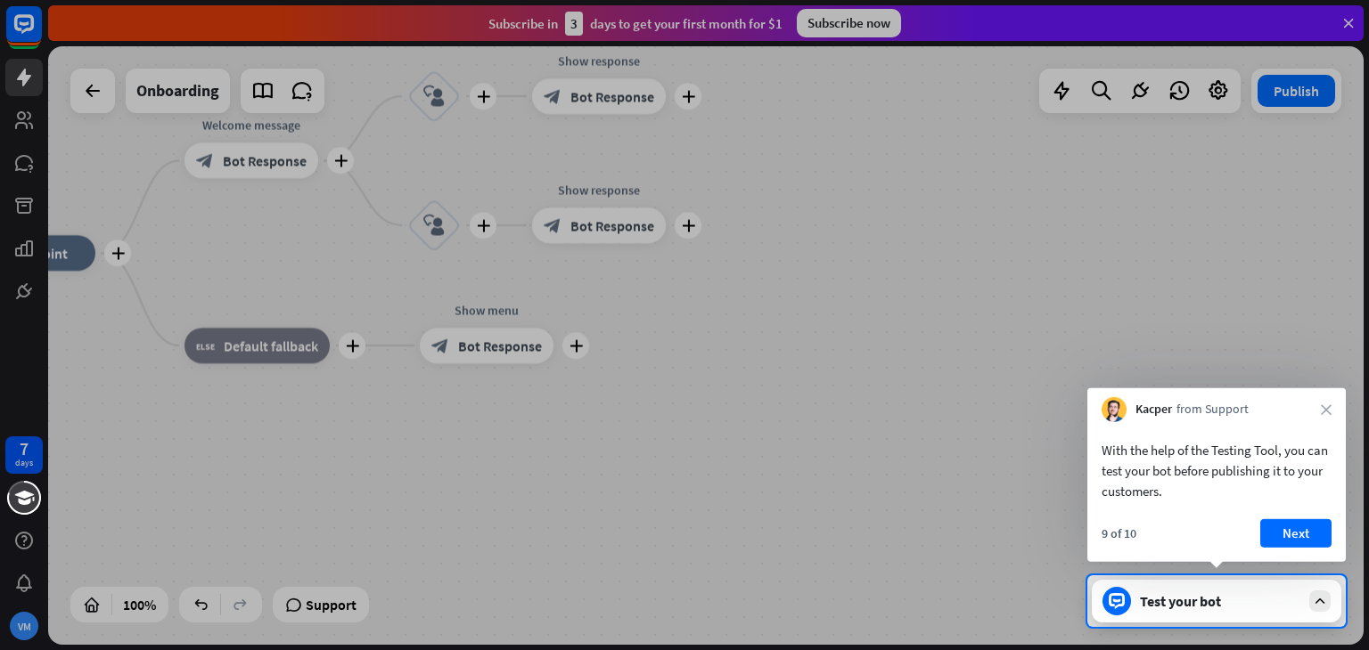
drag, startPoint x: 1207, startPoint y: 372, endPoint x: 1249, endPoint y: 432, distance: 72.9
click at [1249, 432] on body "7 days VM close Product Help First steps Get started with ChatBot Help Center F…" at bounding box center [684, 325] width 1369 height 650
click at [1297, 522] on button "Next" at bounding box center [1295, 533] width 71 height 29
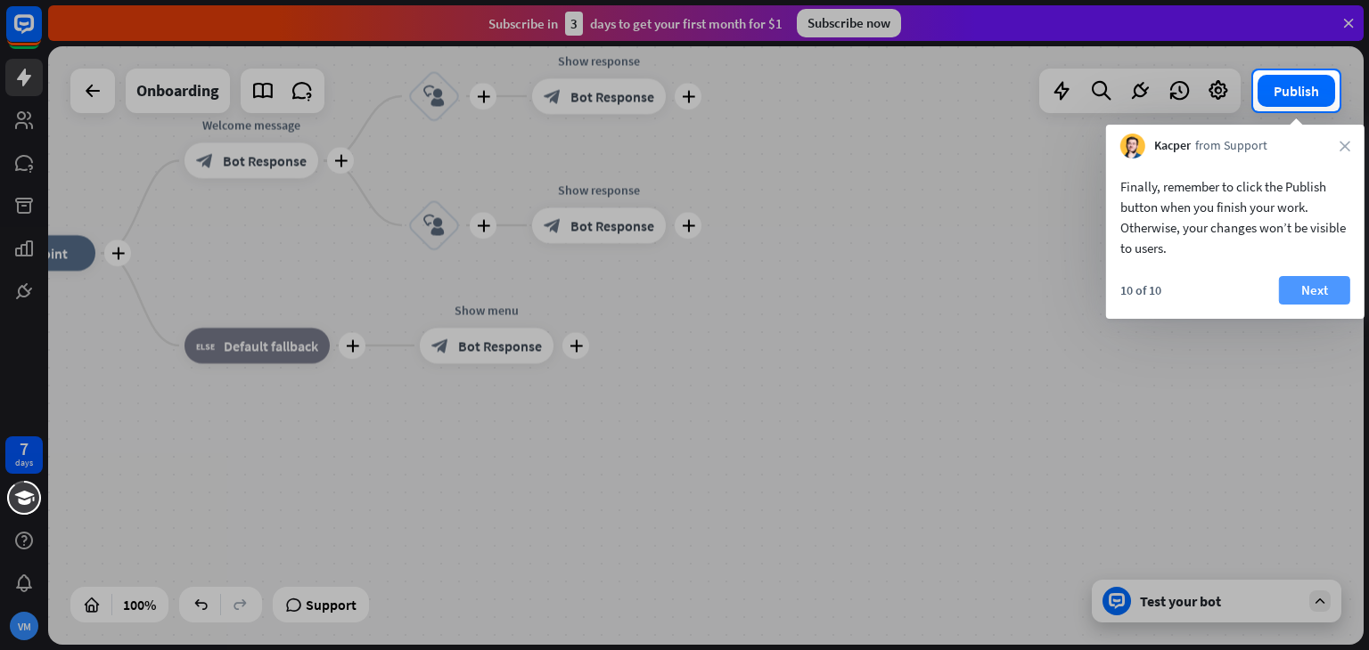
click at [1312, 285] on button "Next" at bounding box center [1314, 290] width 71 height 29
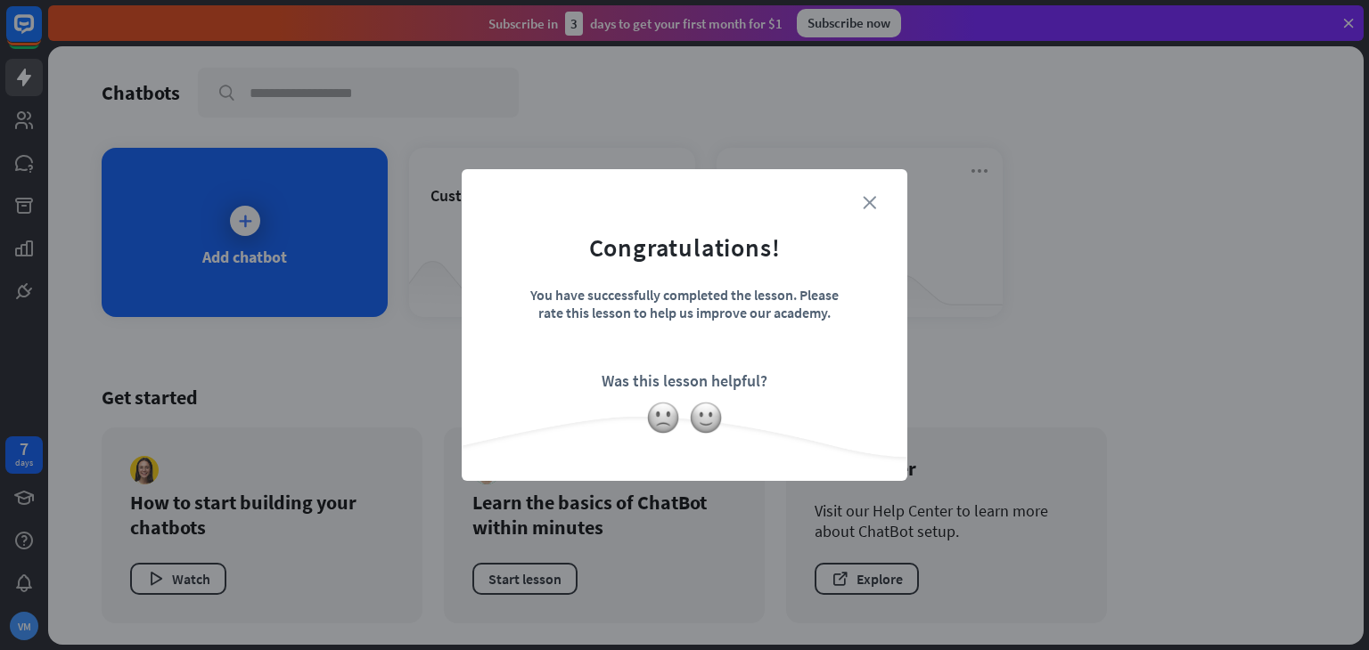
click at [875, 200] on icon "close" at bounding box center [868, 202] width 13 height 13
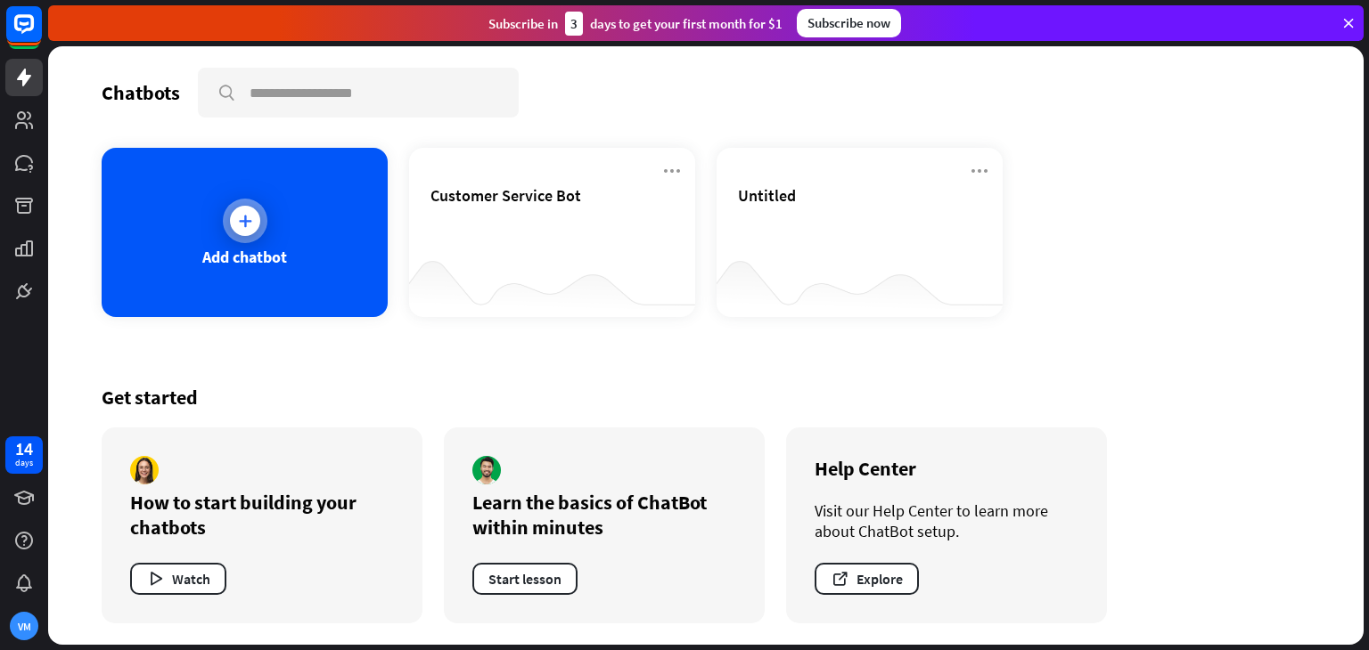
click at [280, 256] on div "Add chatbot" at bounding box center [244, 257] width 85 height 20
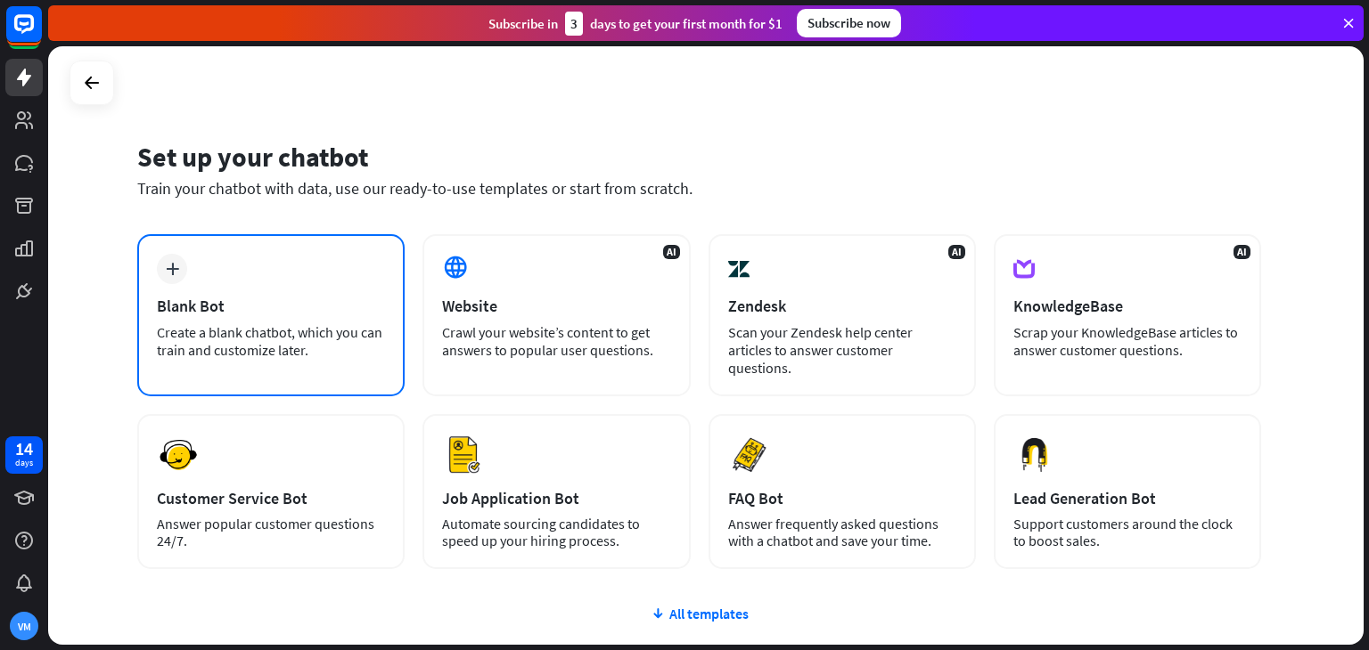
click at [351, 296] on div "Blank Bot" at bounding box center [271, 306] width 228 height 20
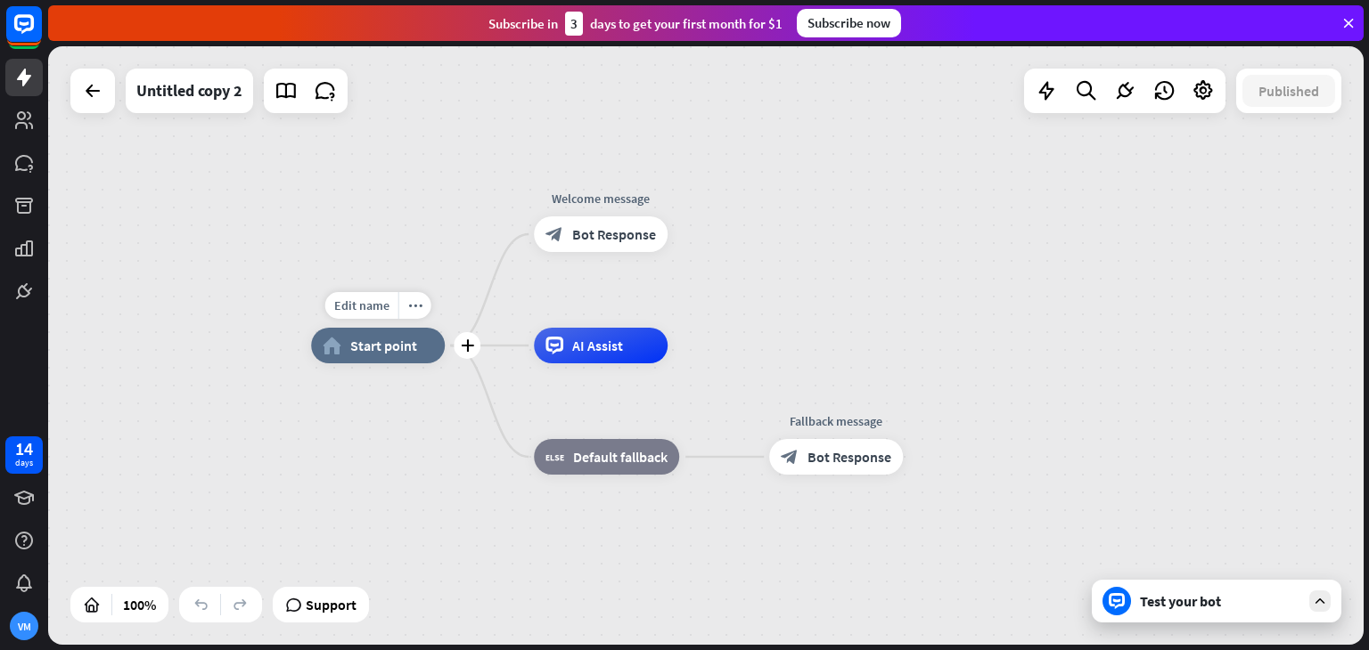
click at [388, 364] on div "Edit name more_horiz plus home_2 Start point" at bounding box center [378, 346] width 134 height 36
click at [462, 354] on div "plus" at bounding box center [467, 345] width 27 height 27
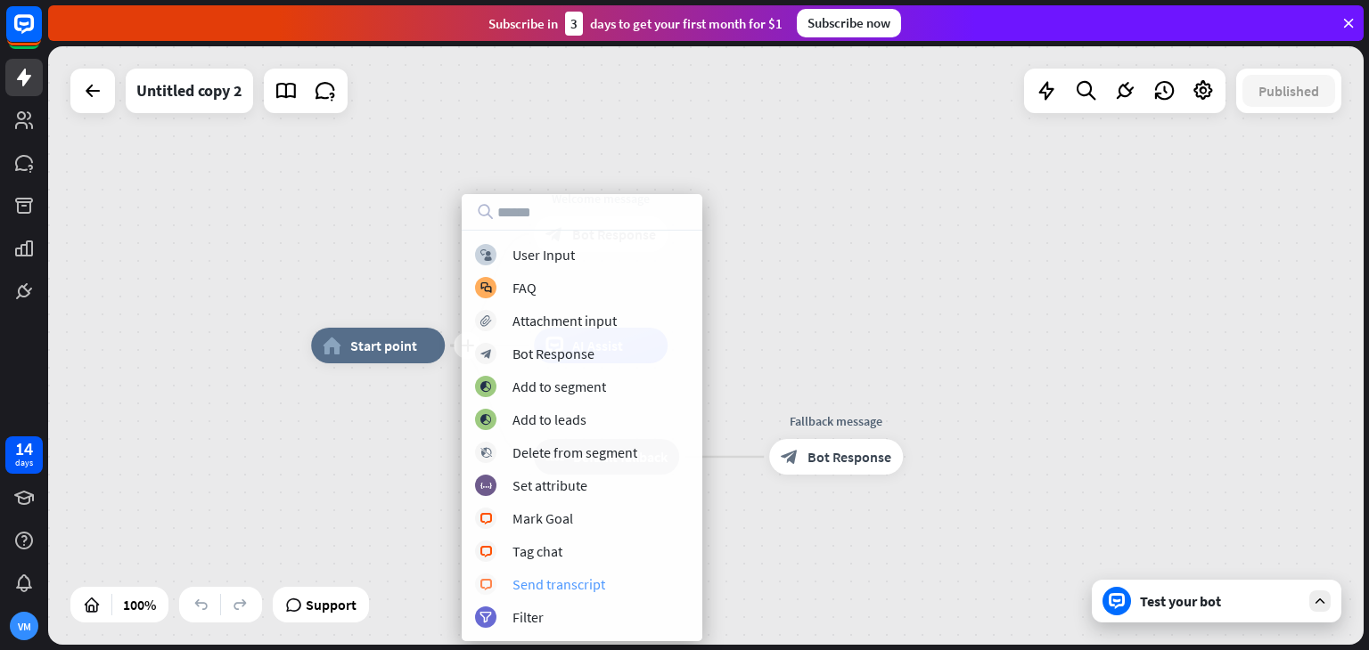
click at [592, 594] on div "block_livechat Send transcript" at bounding box center [582, 584] width 214 height 21
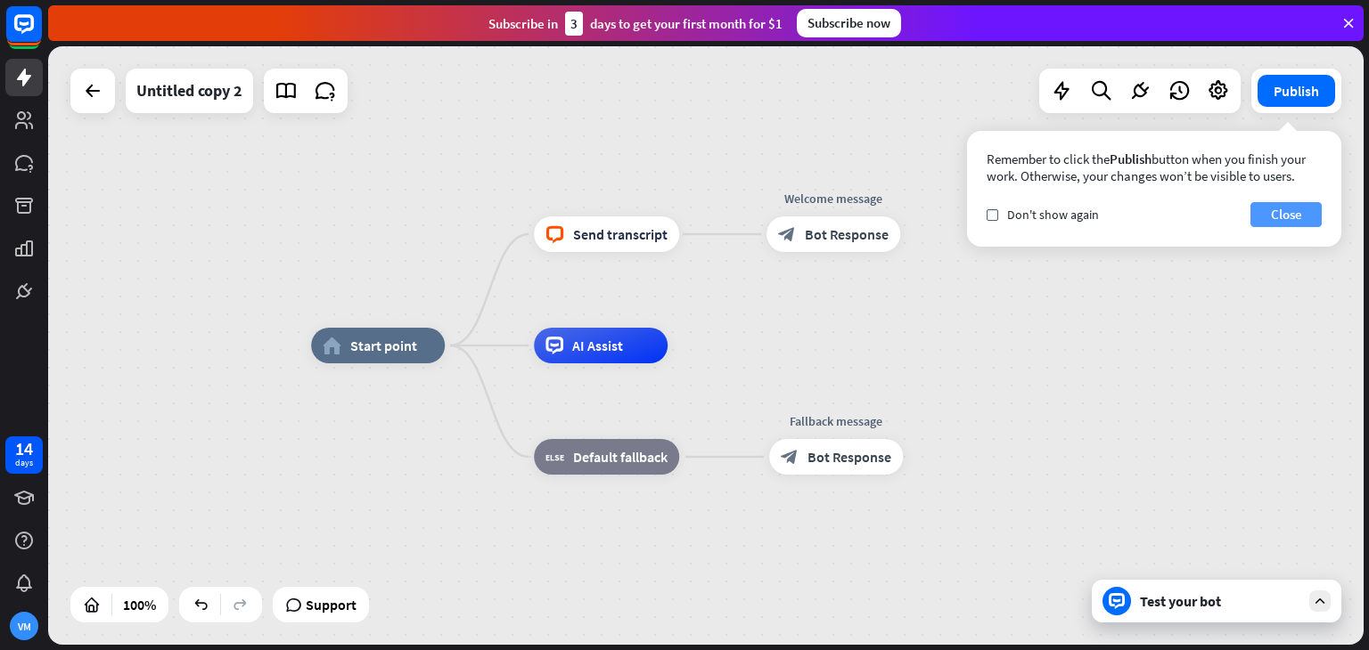
click at [1268, 209] on button "Close" at bounding box center [1285, 214] width 71 height 25
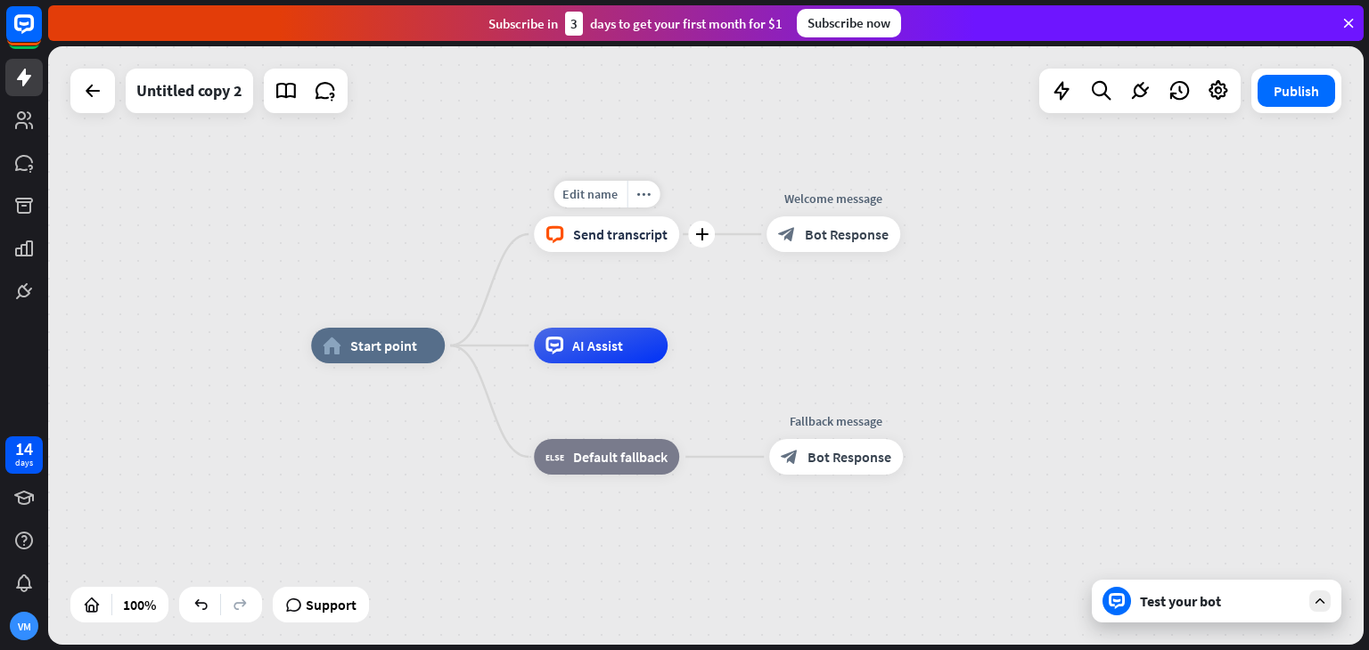
click at [580, 244] on div "block_livechat Send transcript" at bounding box center [606, 235] width 145 height 36
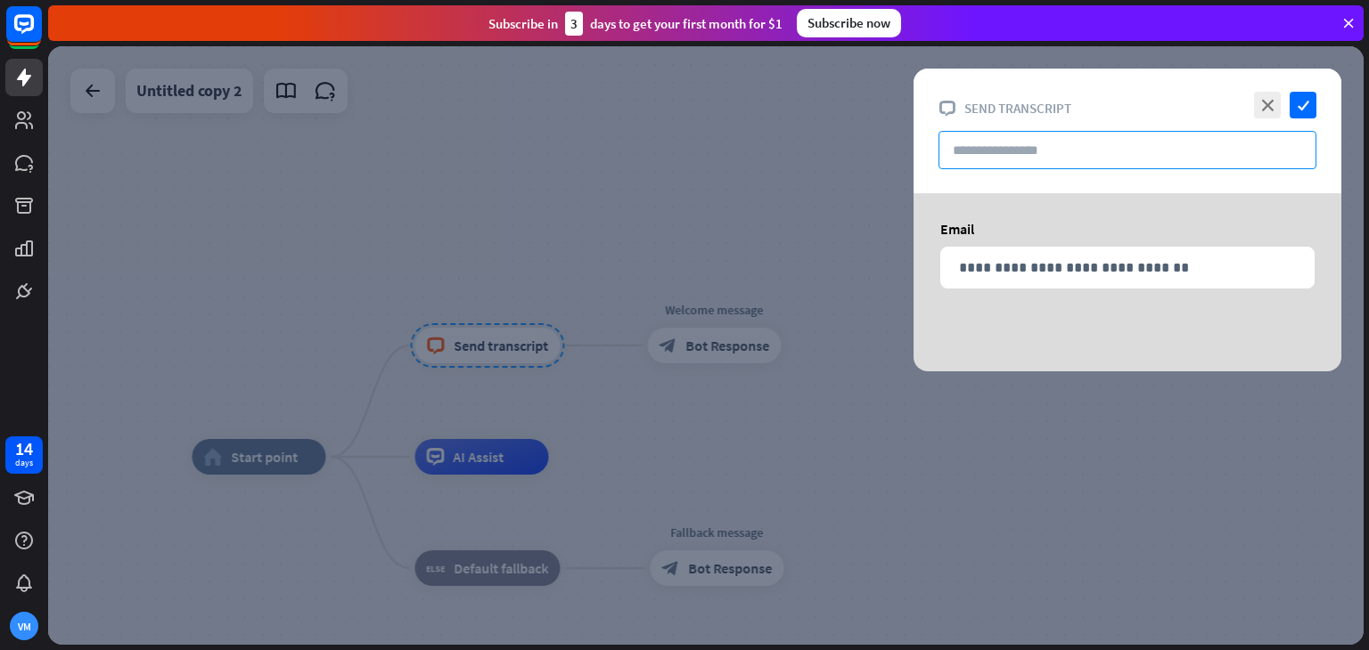
click at [1006, 159] on input "text" at bounding box center [1127, 150] width 378 height 38
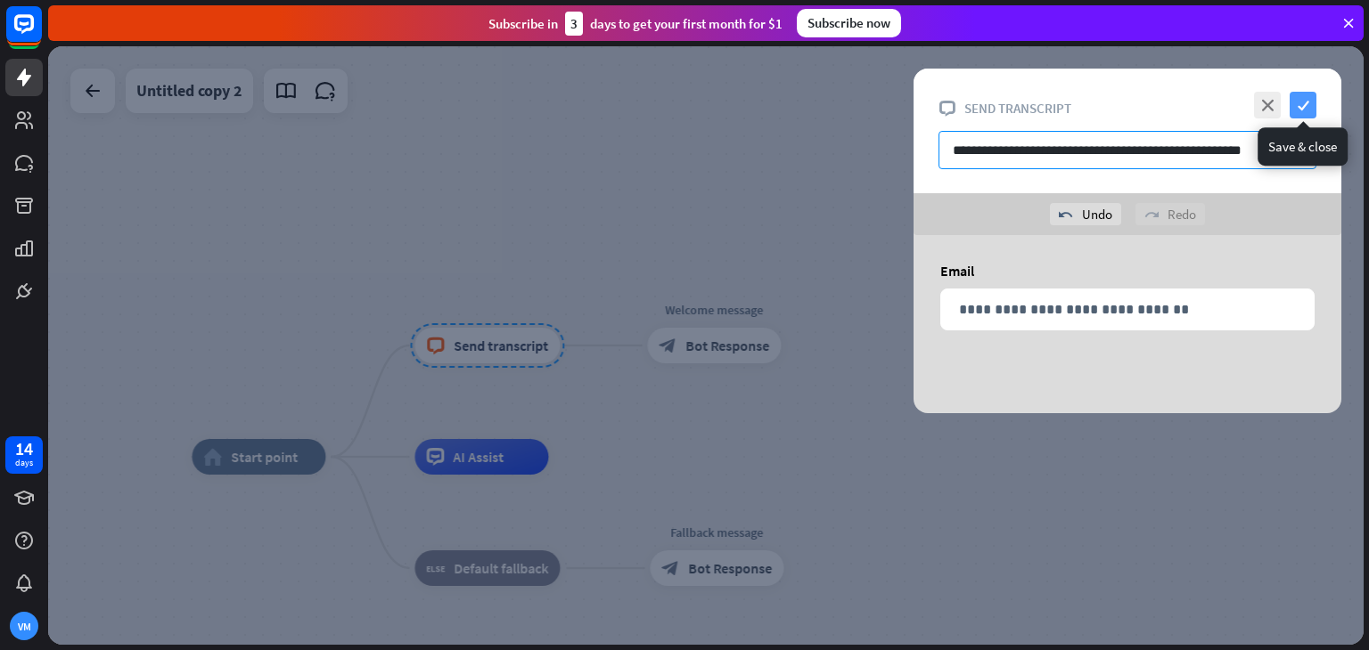
type input "**********"
click at [1294, 101] on icon "check" at bounding box center [1302, 105] width 27 height 27
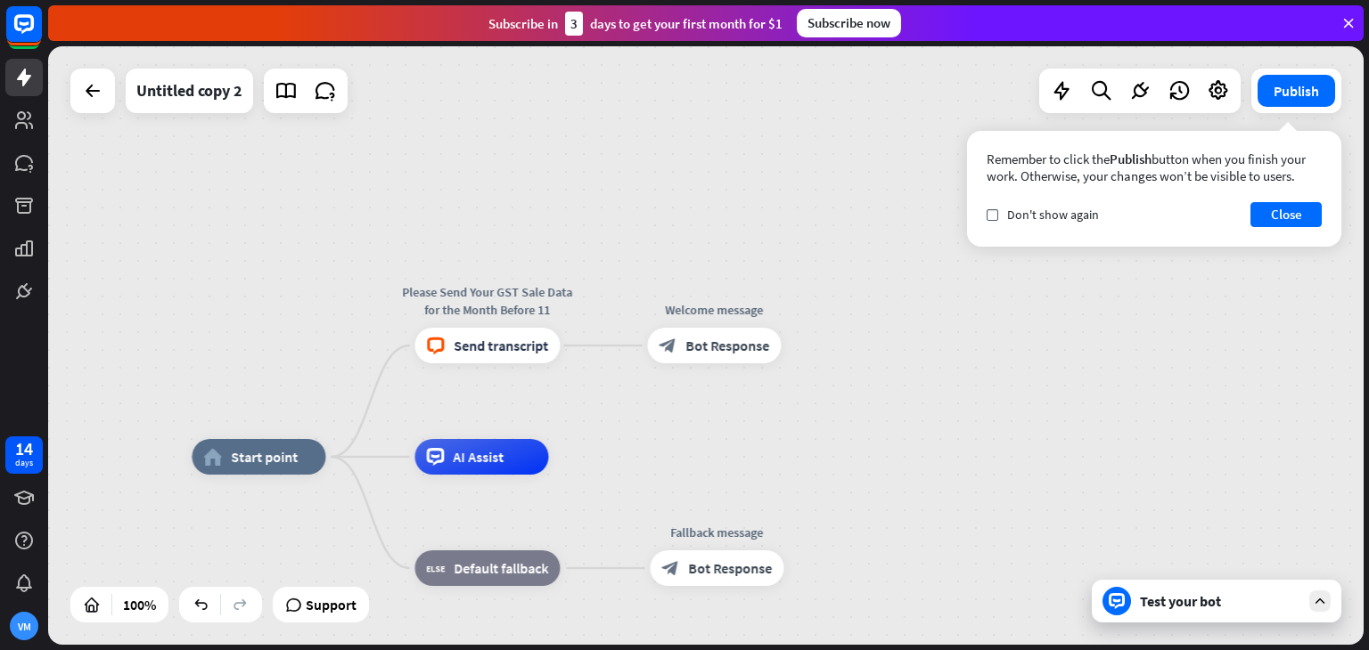
drag, startPoint x: 1282, startPoint y: 204, endPoint x: 1201, endPoint y: 483, distance: 290.4
click at [1201, 483] on div "home_2 Start point Please Send Your GST Sale Data for the Month Before 11 block…" at bounding box center [705, 345] width 1315 height 599
click at [1165, 611] on div "Test your bot" at bounding box center [1215, 601] width 249 height 43
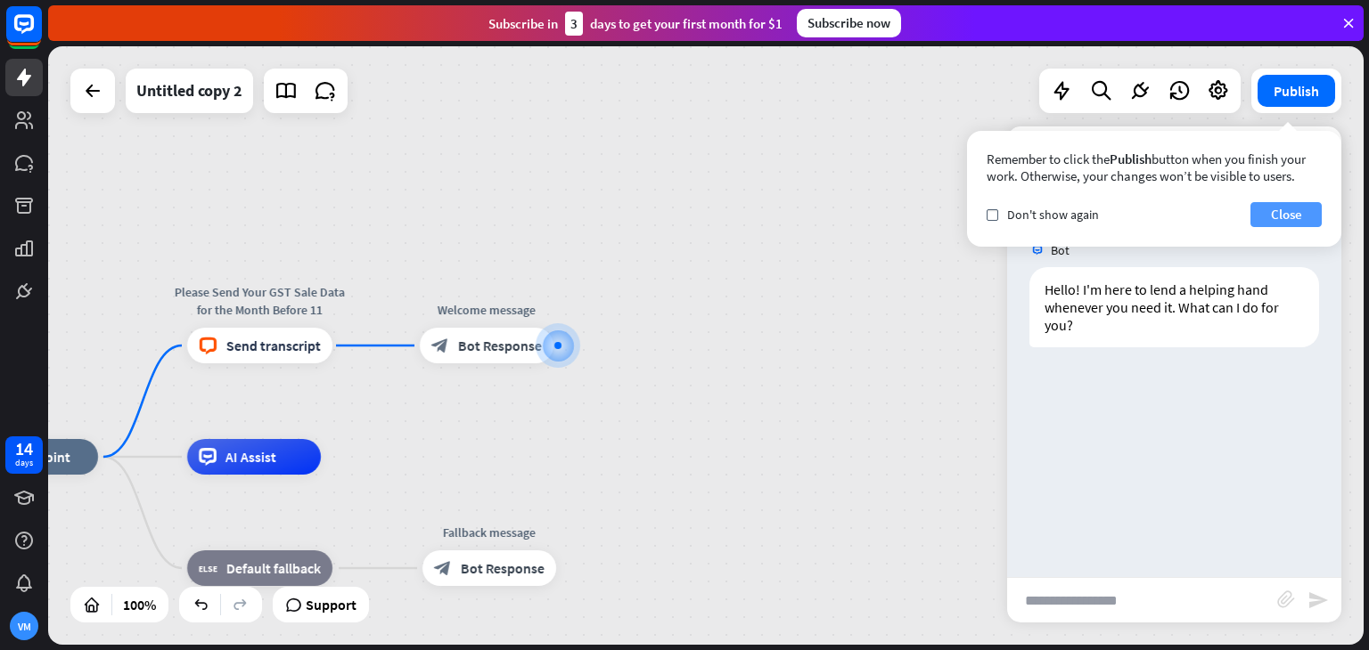
click at [1275, 221] on button "Close" at bounding box center [1285, 214] width 71 height 25
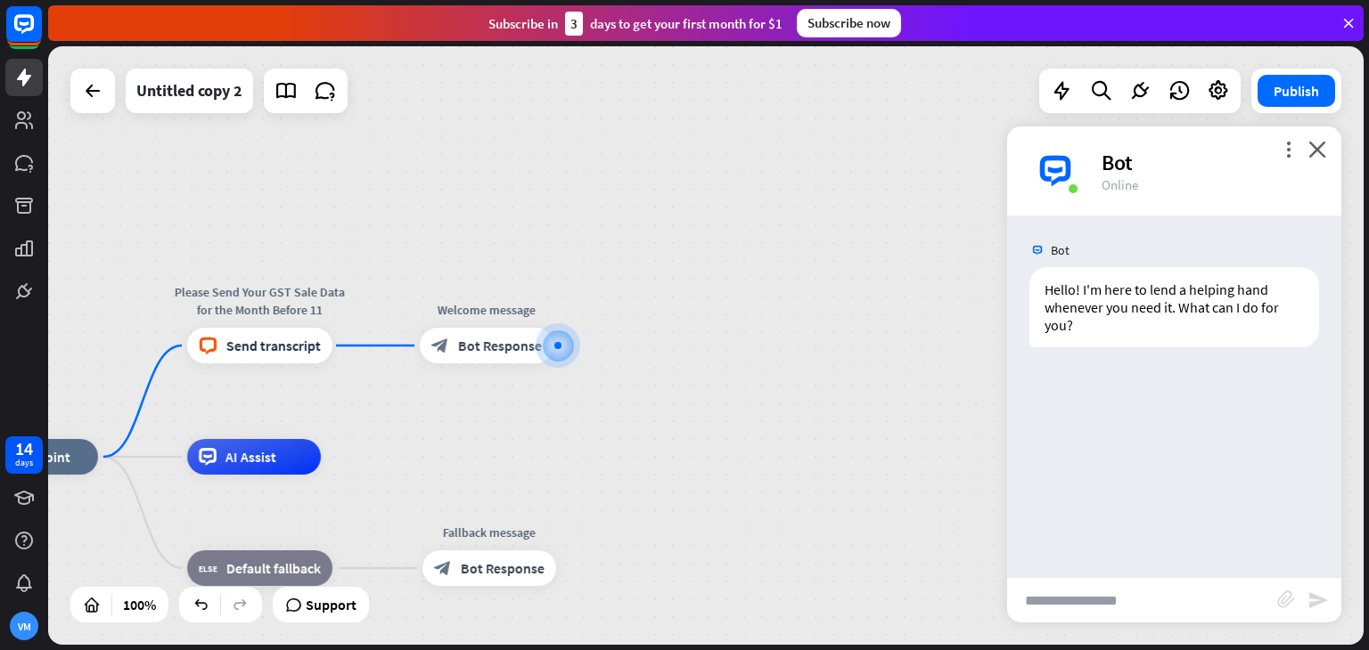
click at [1065, 592] on input "text" at bounding box center [1142, 600] width 270 height 45
type input "**********"
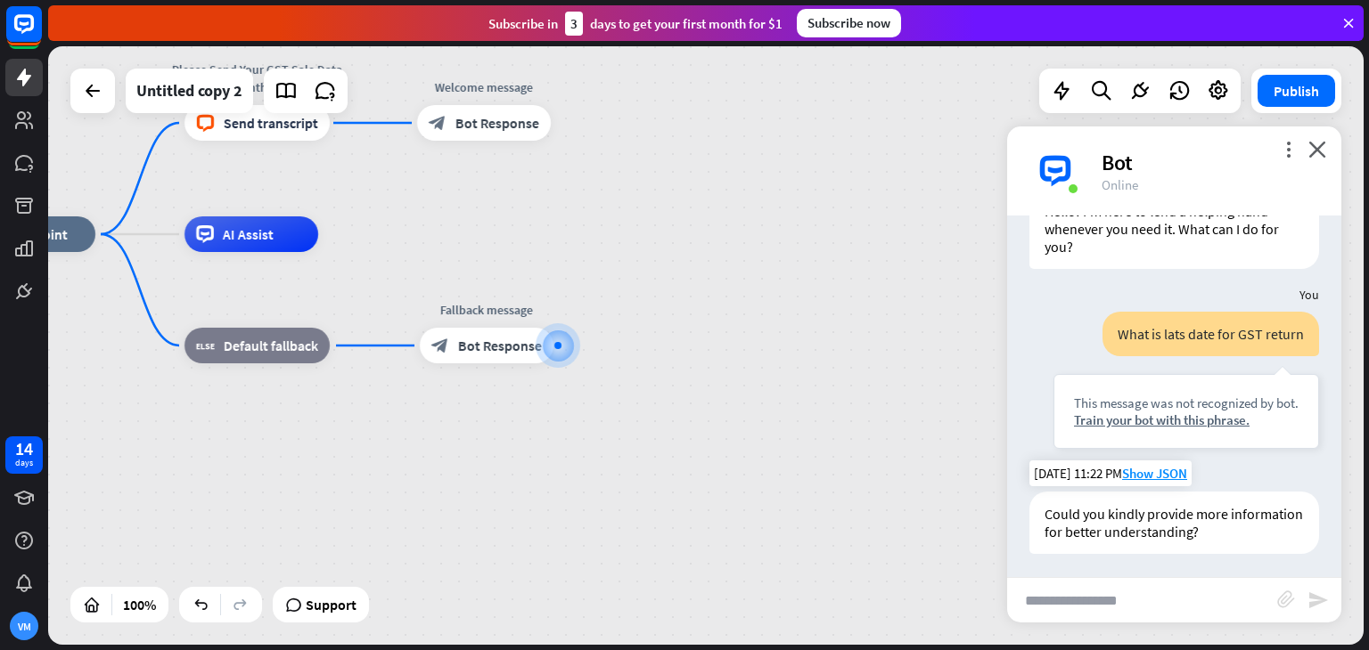
scroll to position [82, 0]
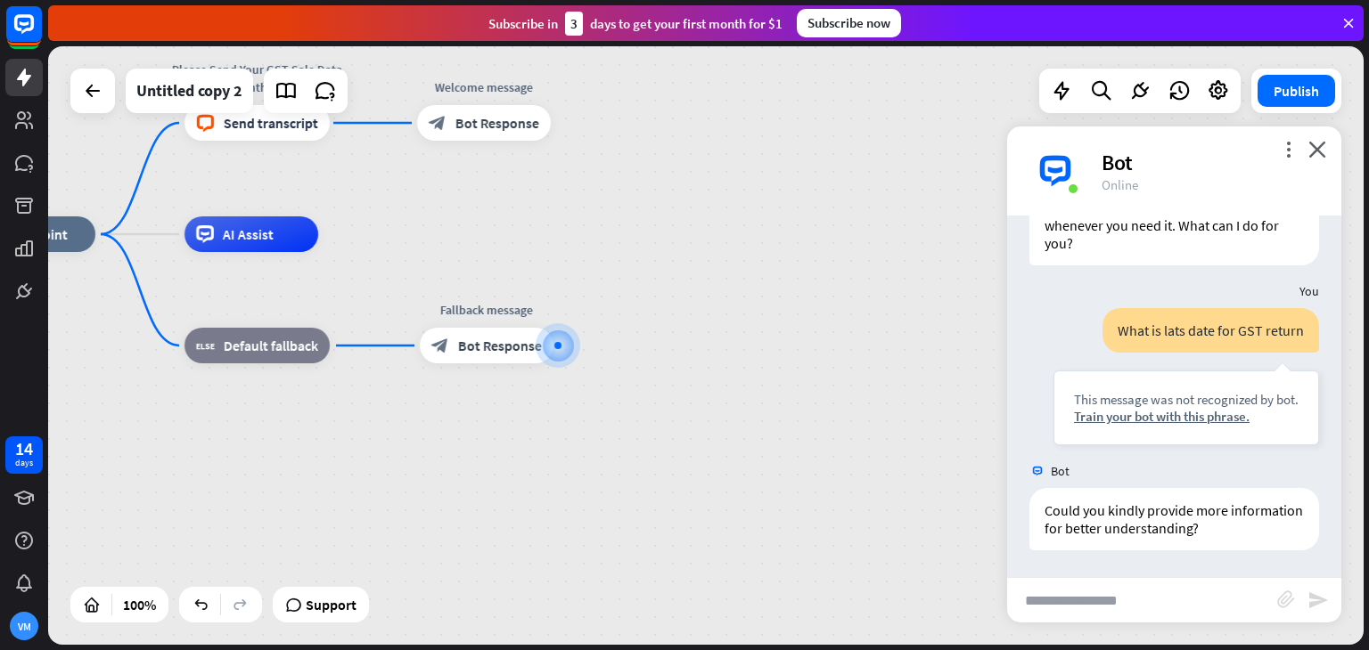
click at [1087, 600] on input "text" at bounding box center [1142, 600] width 270 height 45
click at [499, 128] on span "Bot Response" at bounding box center [497, 123] width 84 height 18
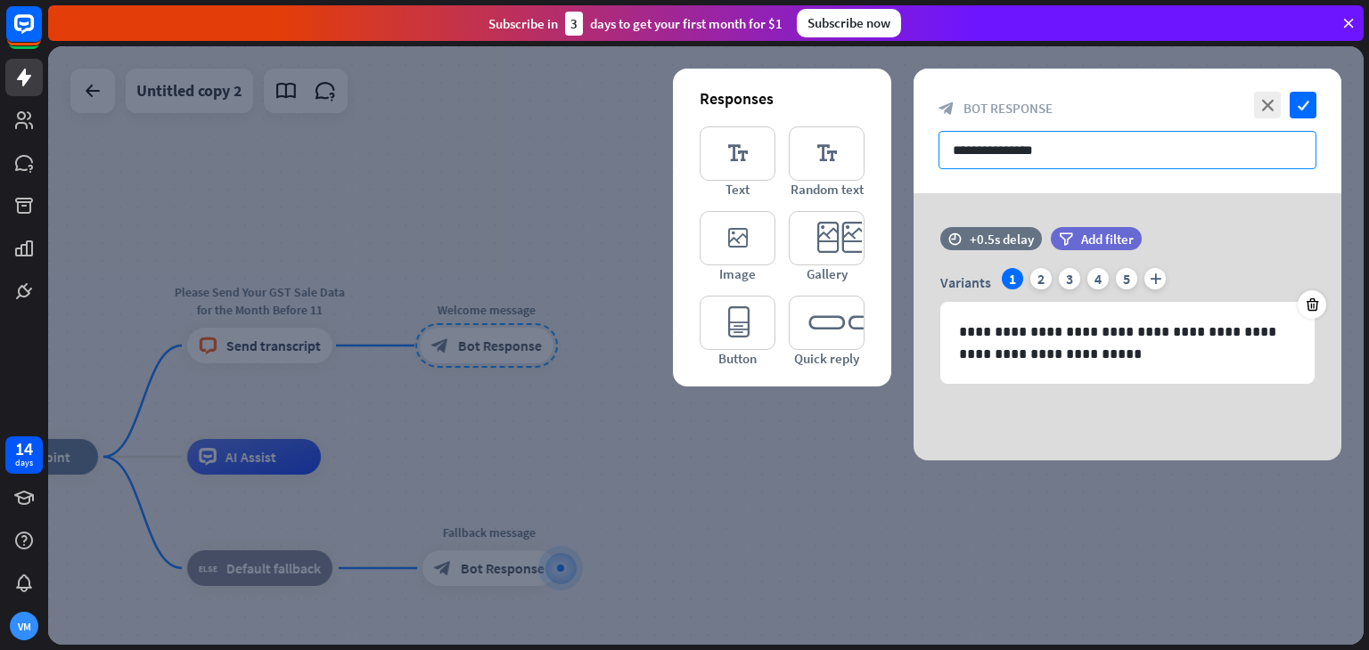
click at [1060, 139] on input "**********" at bounding box center [1127, 150] width 378 height 38
click at [1302, 97] on icon "check" at bounding box center [1302, 105] width 27 height 27
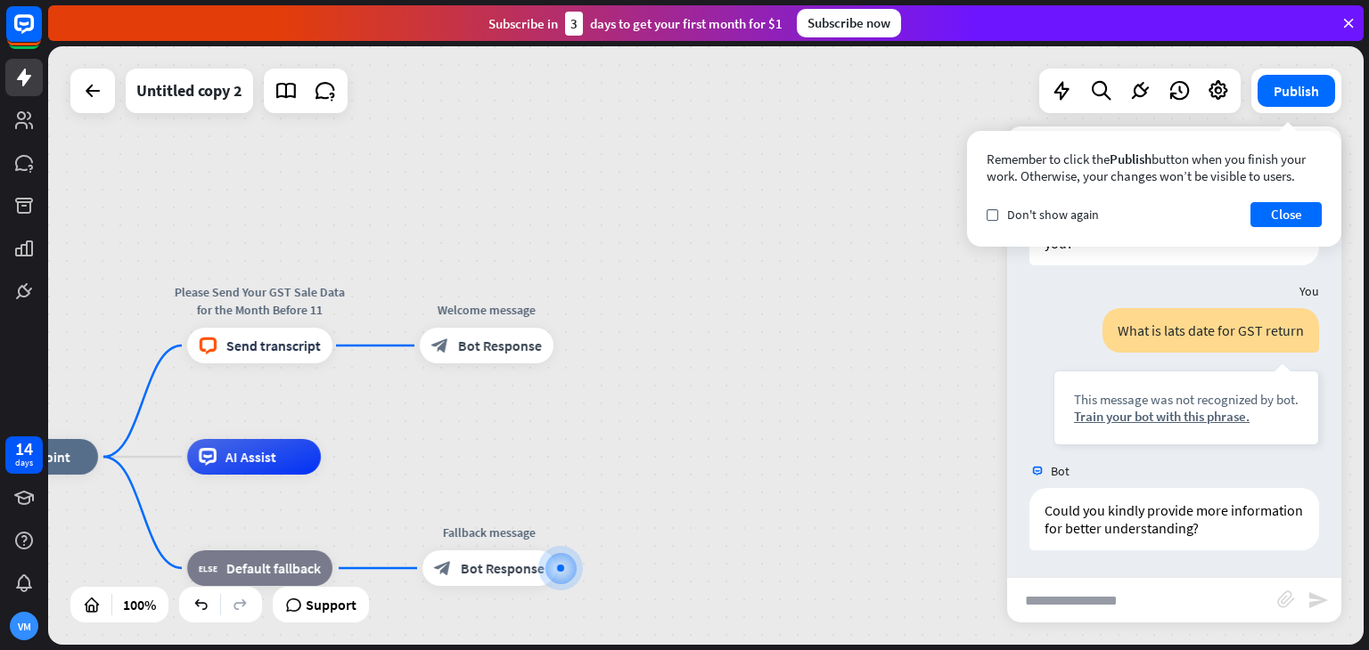
click at [1344, 21] on icon at bounding box center [1348, 23] width 16 height 16
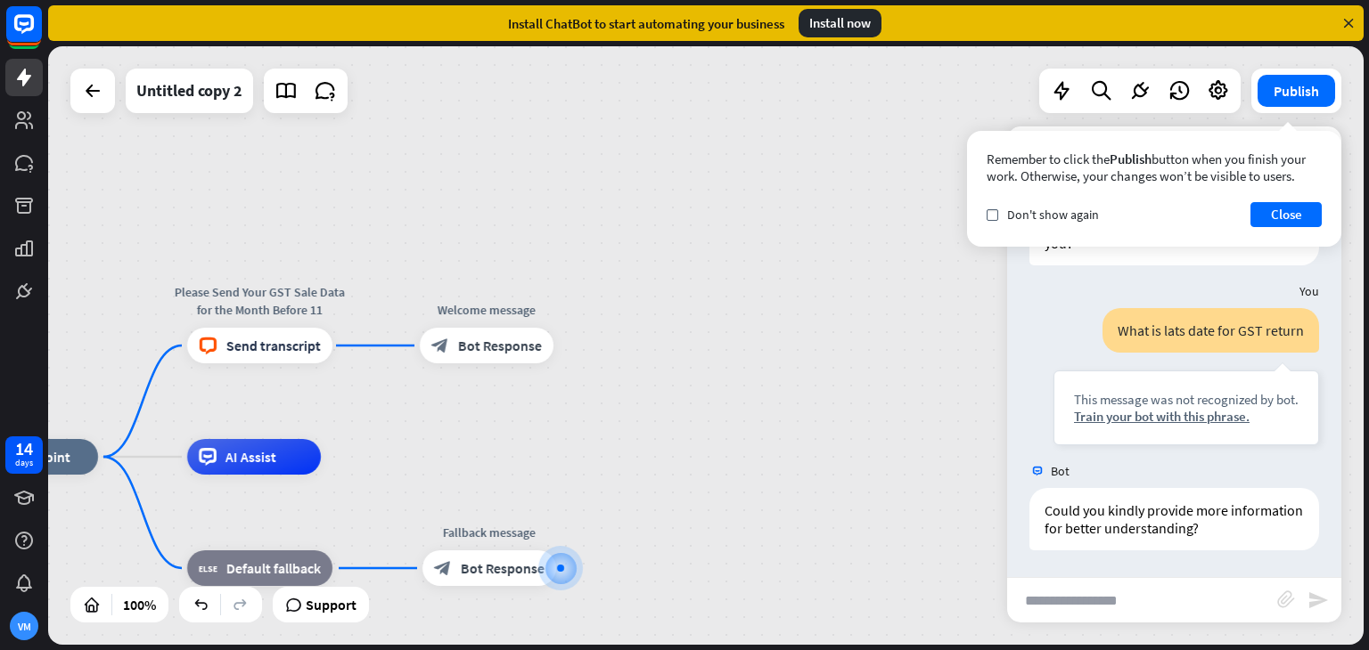
click at [1344, 21] on icon at bounding box center [1348, 23] width 16 height 16
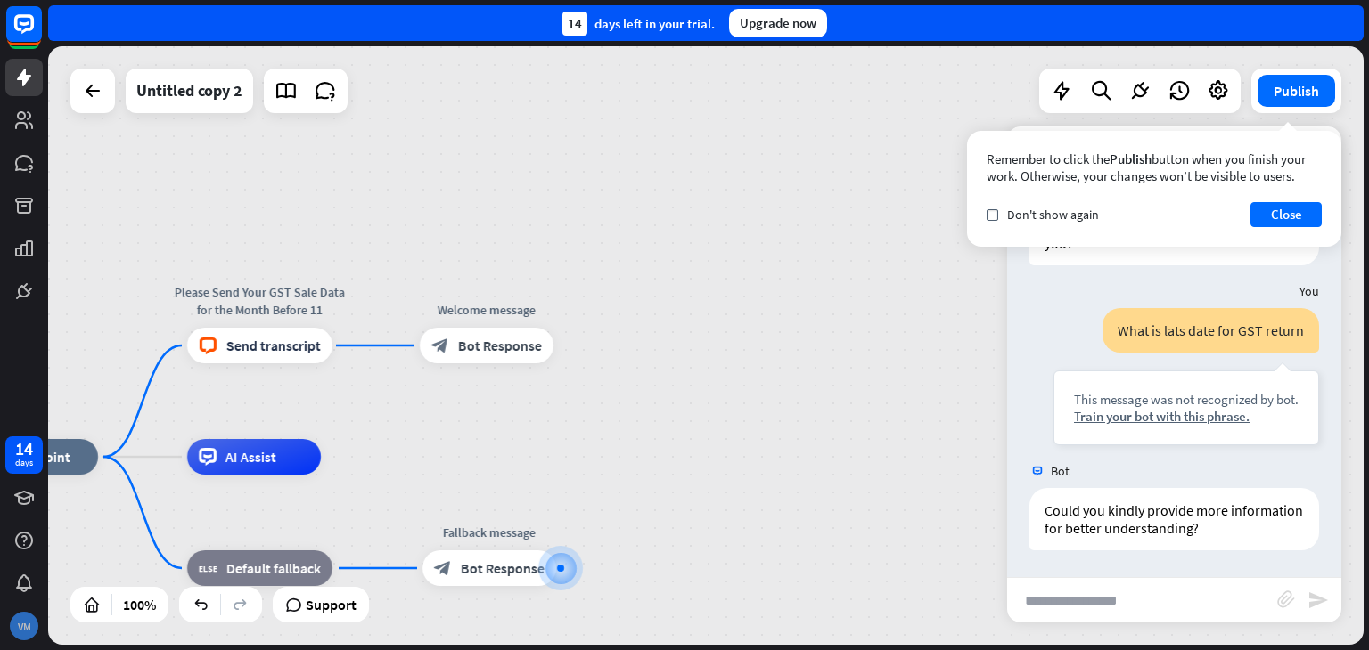
click at [18, 643] on div "VM" at bounding box center [23, 626] width 37 height 37
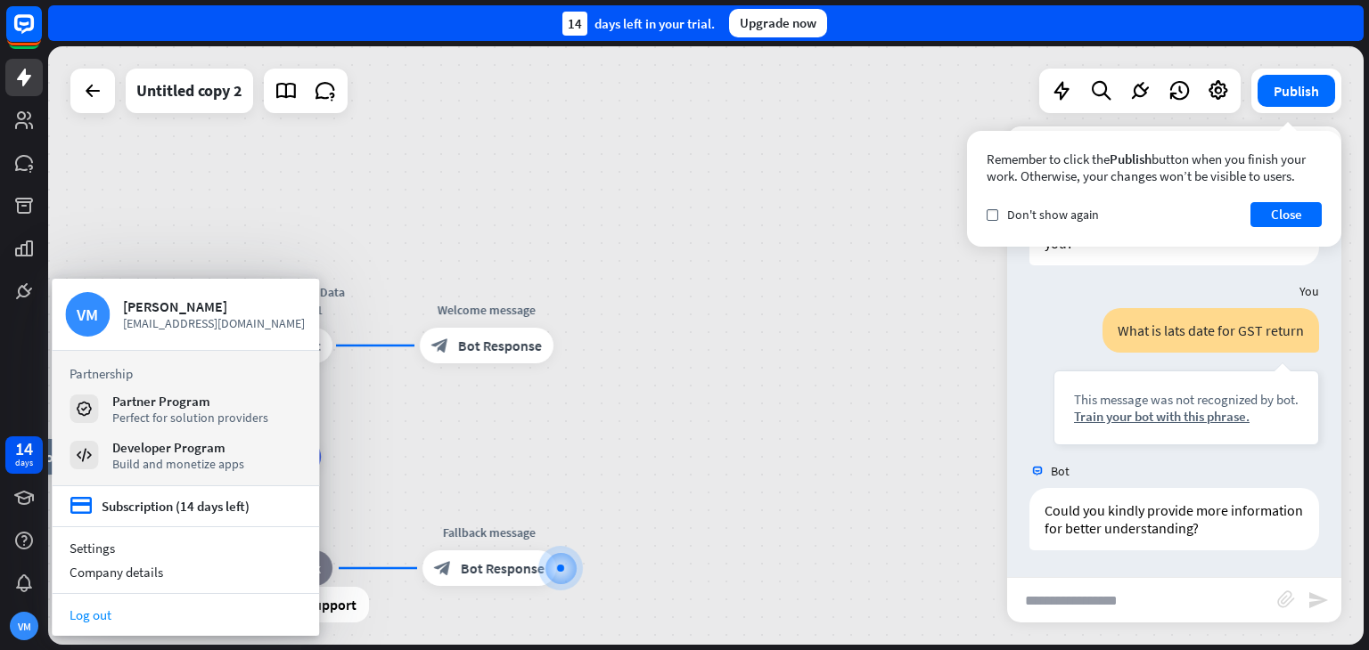
click at [118, 610] on link "Log out" at bounding box center [185, 615] width 267 height 24
